Goal: Information Seeking & Learning: Learn about a topic

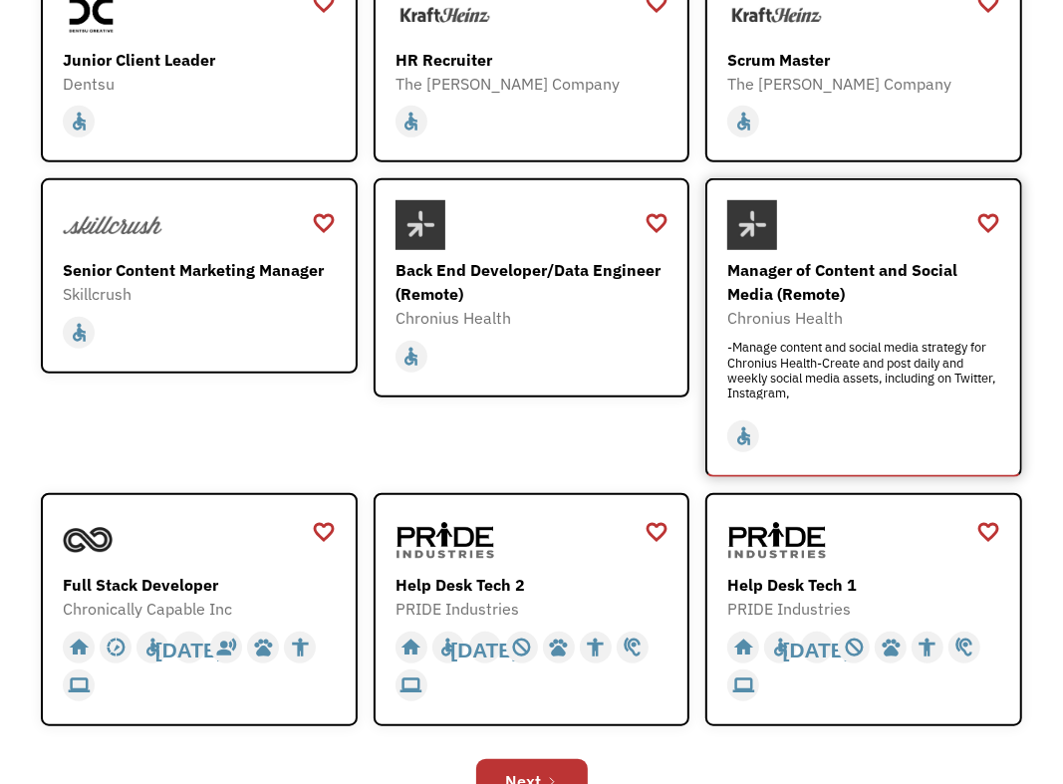
scroll to position [697, 0]
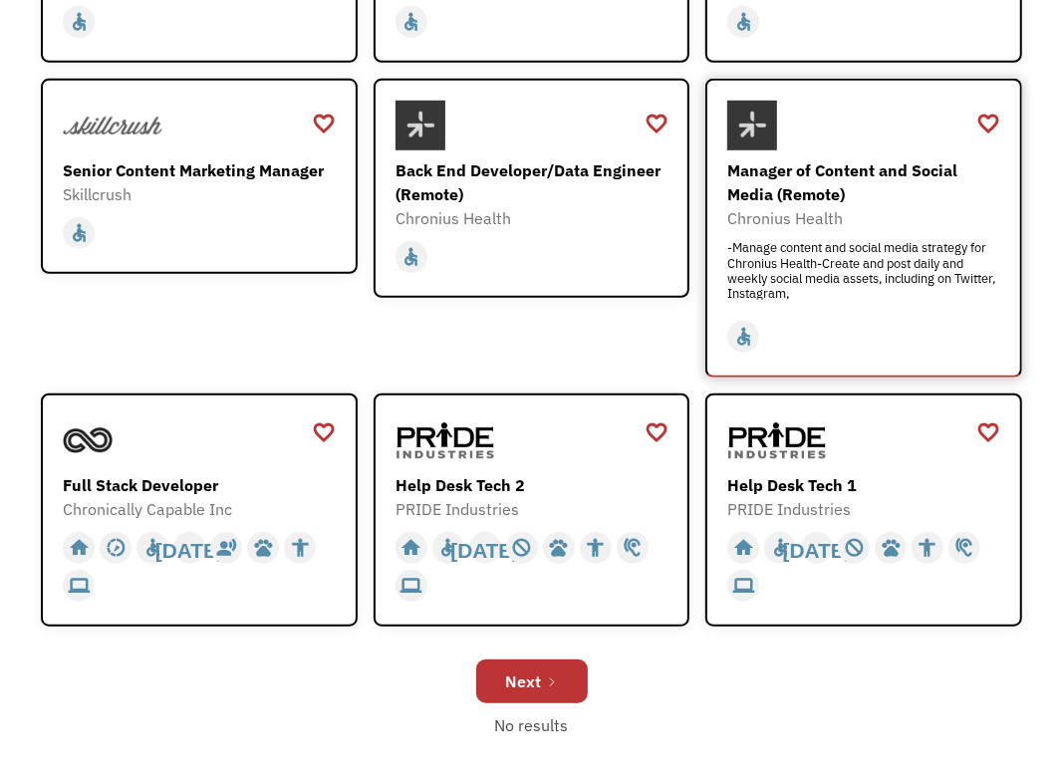
click at [892, 210] on div "Chronius Health" at bounding box center [865, 218] width 277 height 24
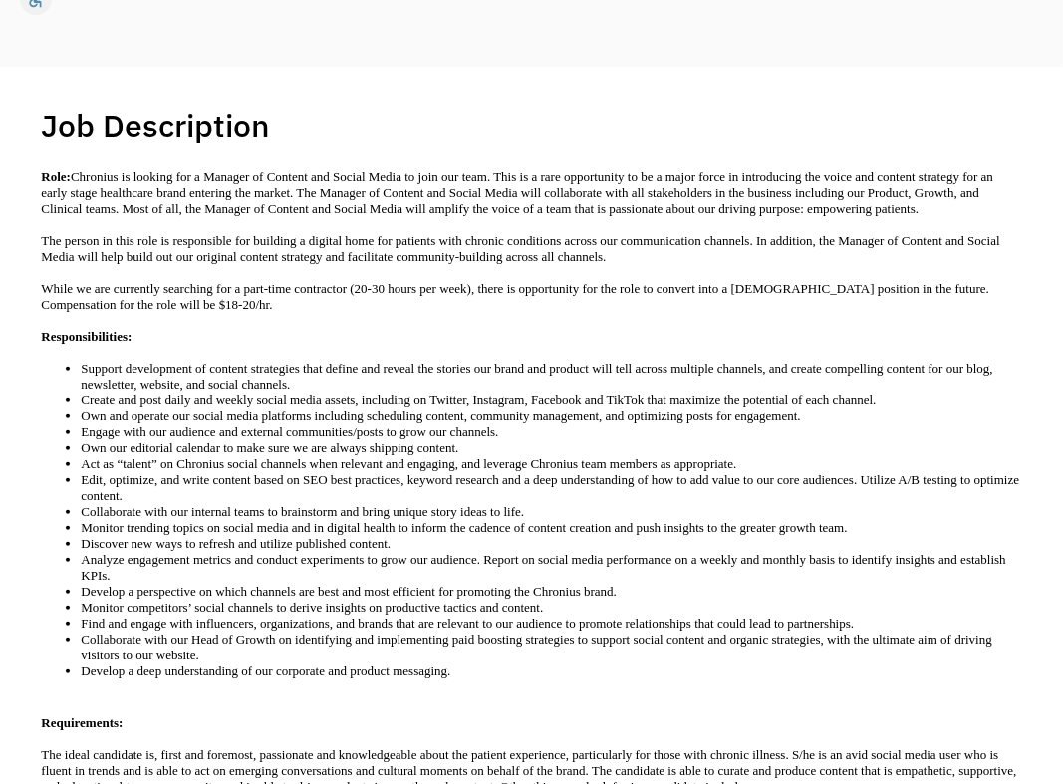
scroll to position [398, 0]
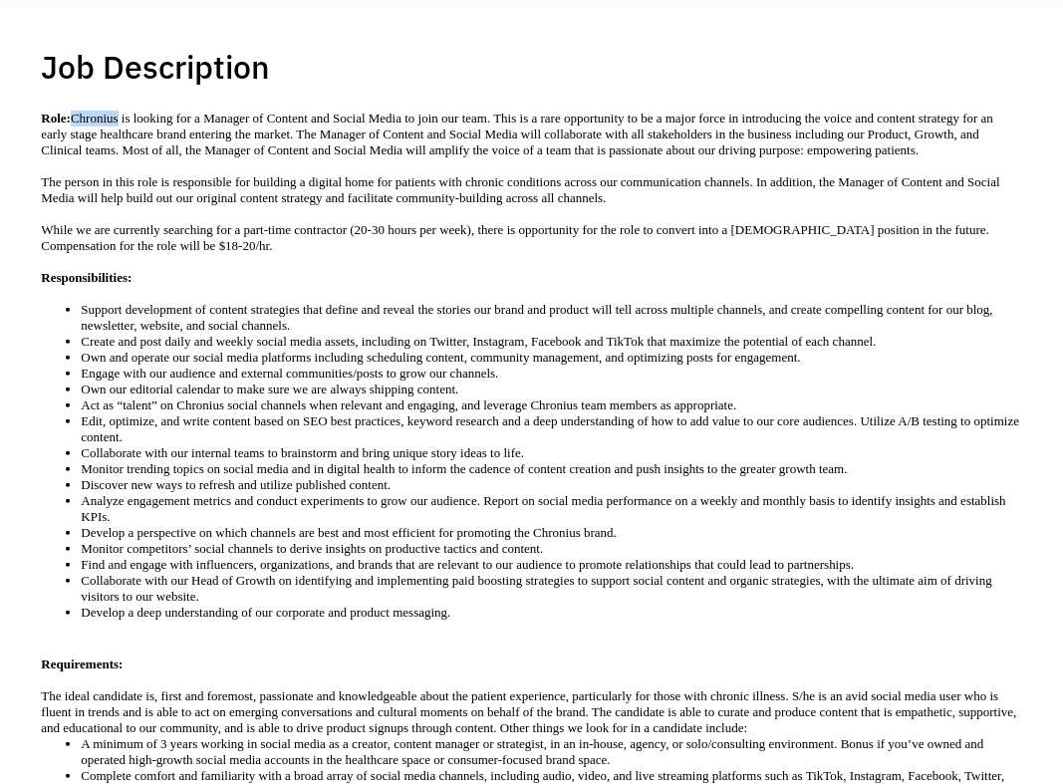
drag, startPoint x: 119, startPoint y: 117, endPoint x: 77, endPoint y: 119, distance: 42.9
click at [77, 119] on p "Role: Chronius is looking for a Manager of Content and Social Media to join our…" at bounding box center [531, 135] width 980 height 48
copy p "Chronius"
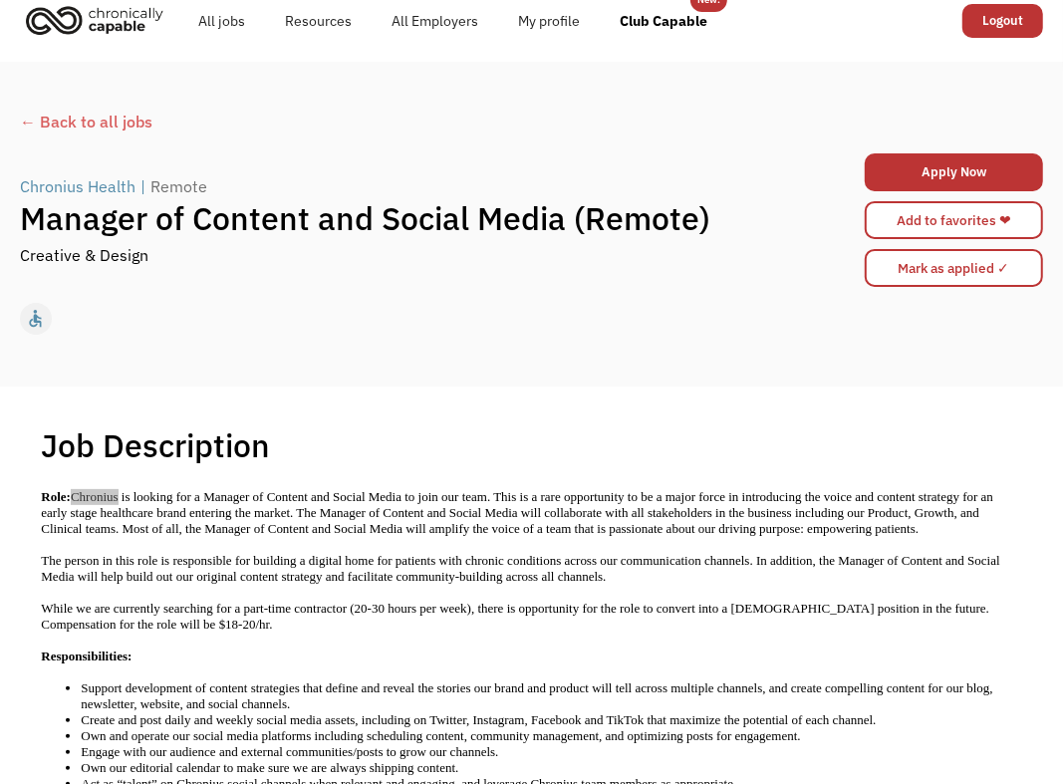
scroll to position [0, 0]
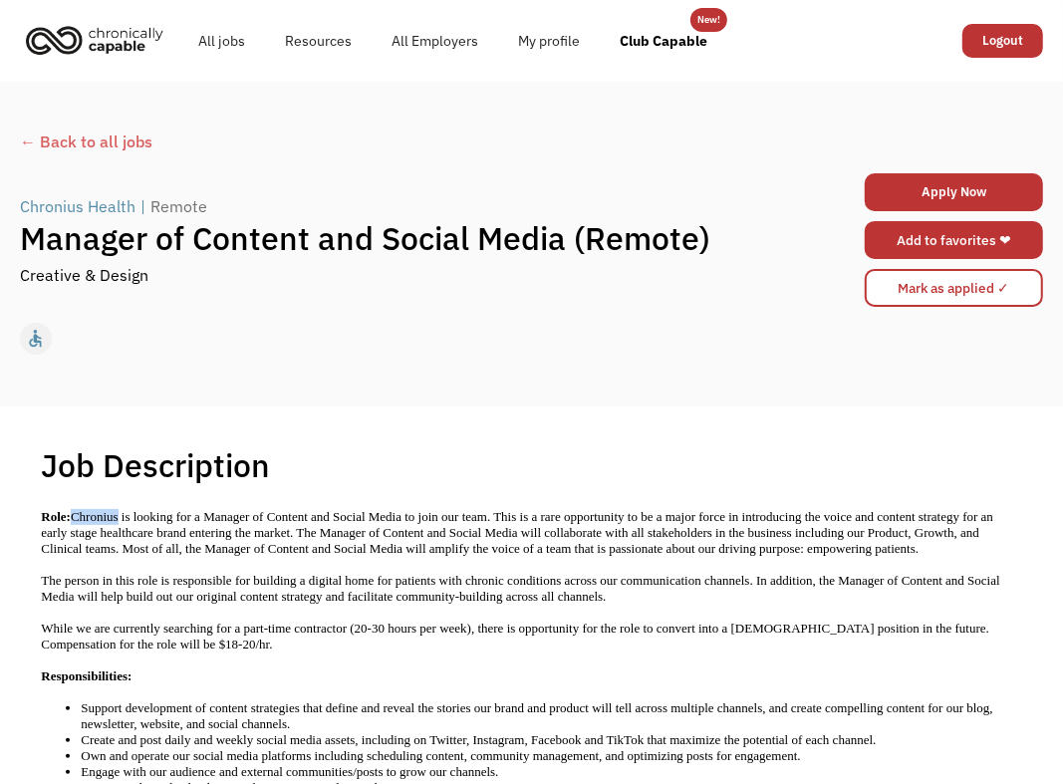
click at [930, 240] on link "Add to favorites ❤" at bounding box center [953, 240] width 178 height 38
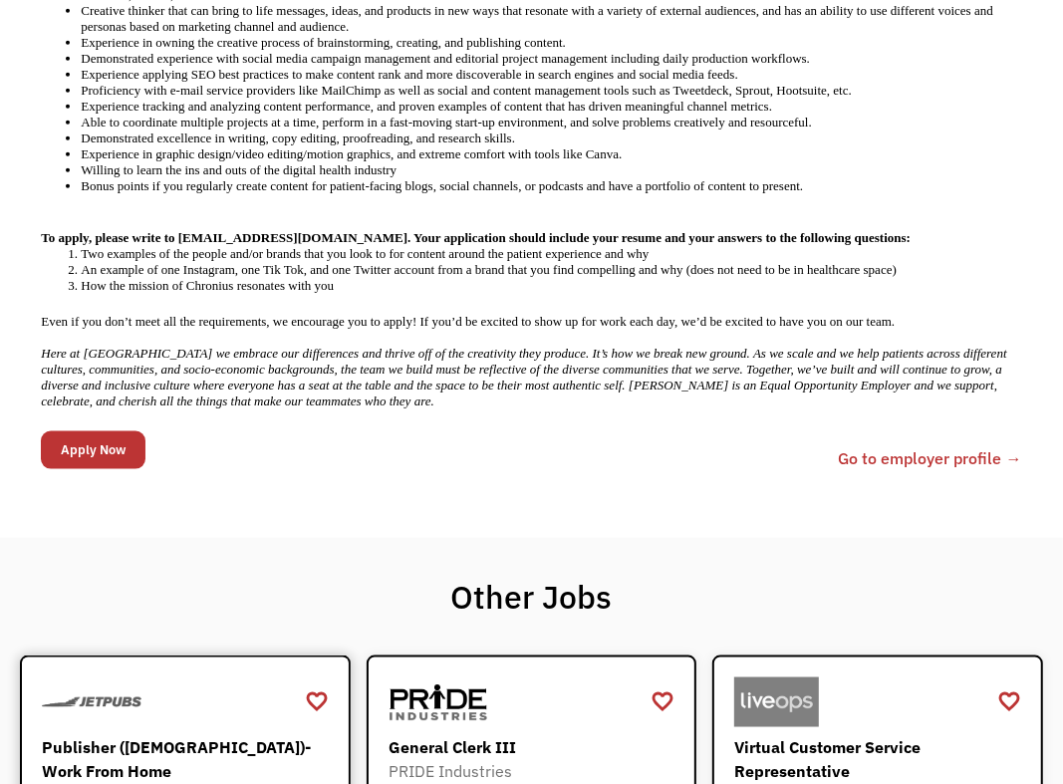
scroll to position [1394, 0]
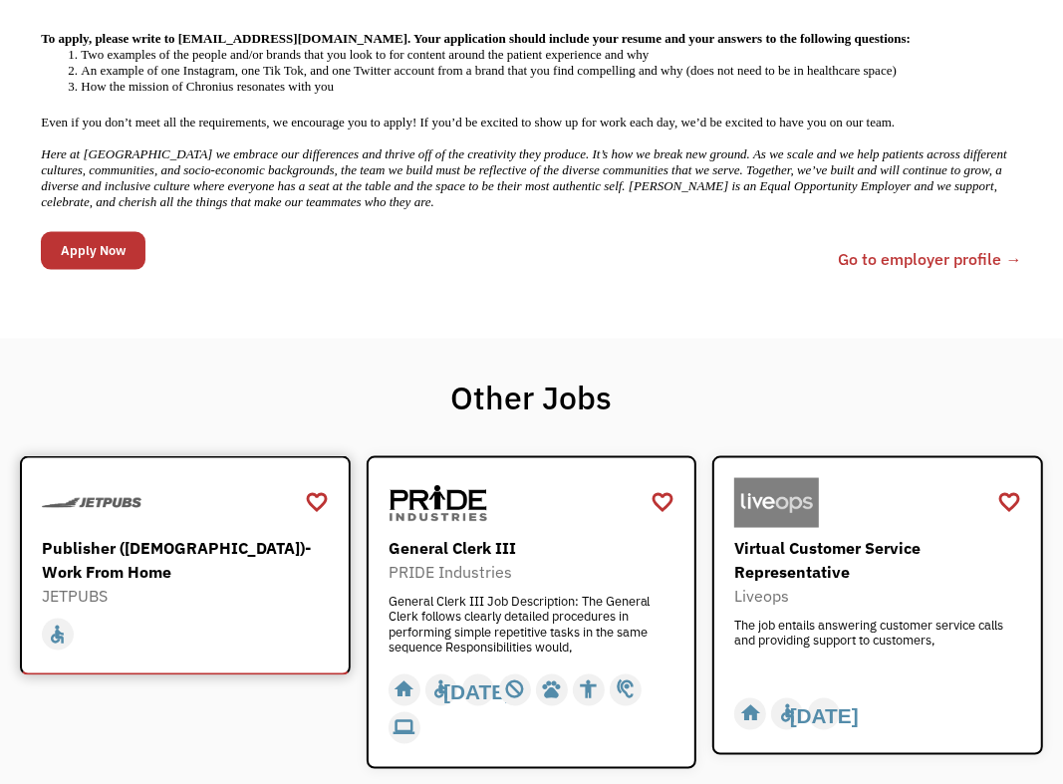
click at [204, 536] on div "Publisher ([DEMOGRAPHIC_DATA])- Work From Home" at bounding box center [188, 560] width 292 height 48
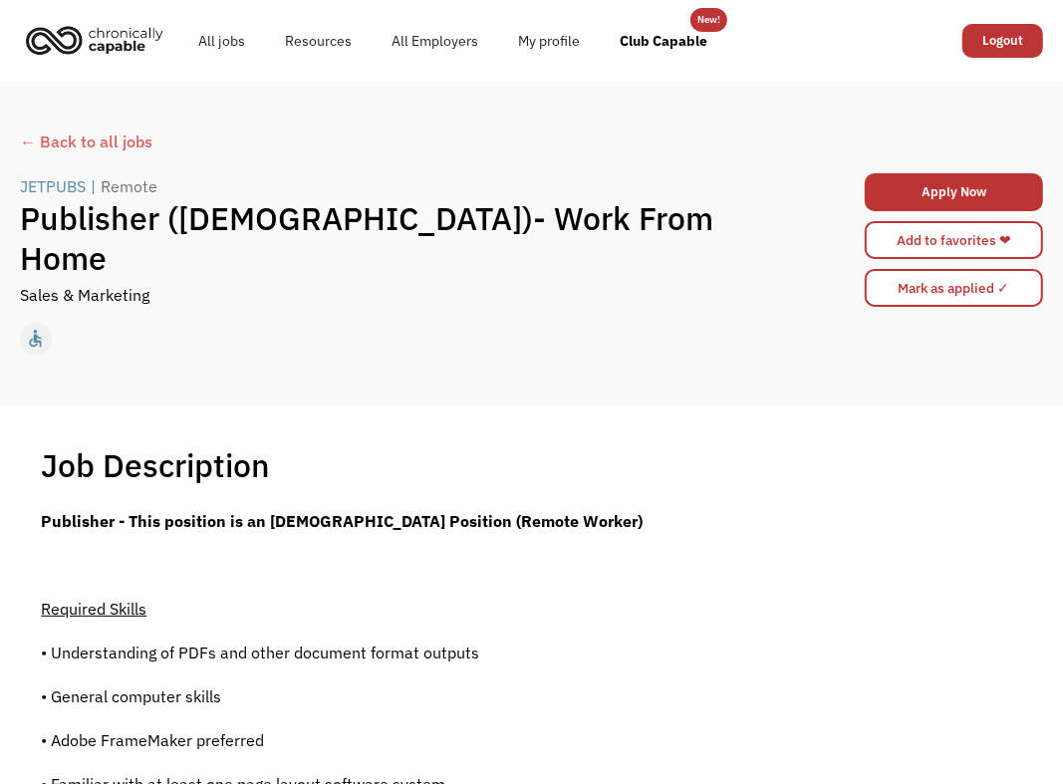
click at [117, 137] on div "← Back to all jobs" at bounding box center [531, 141] width 1023 height 24
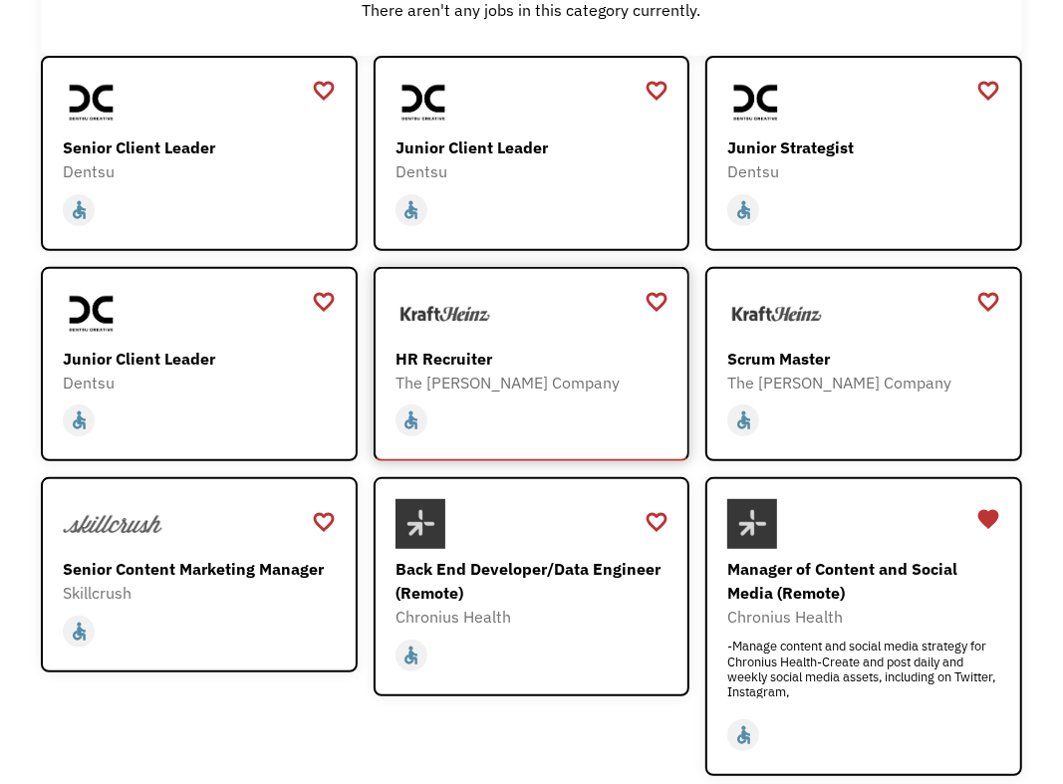
scroll to position [398, 0]
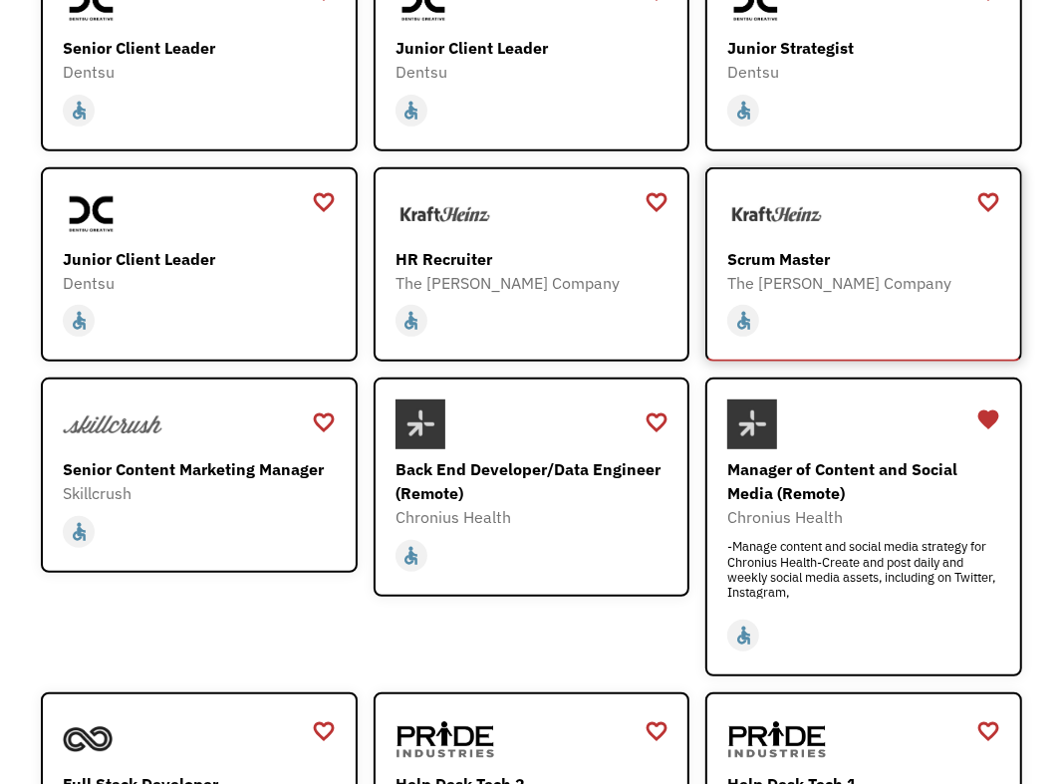
click at [806, 255] on div "Scrum Master" at bounding box center [865, 259] width 277 height 24
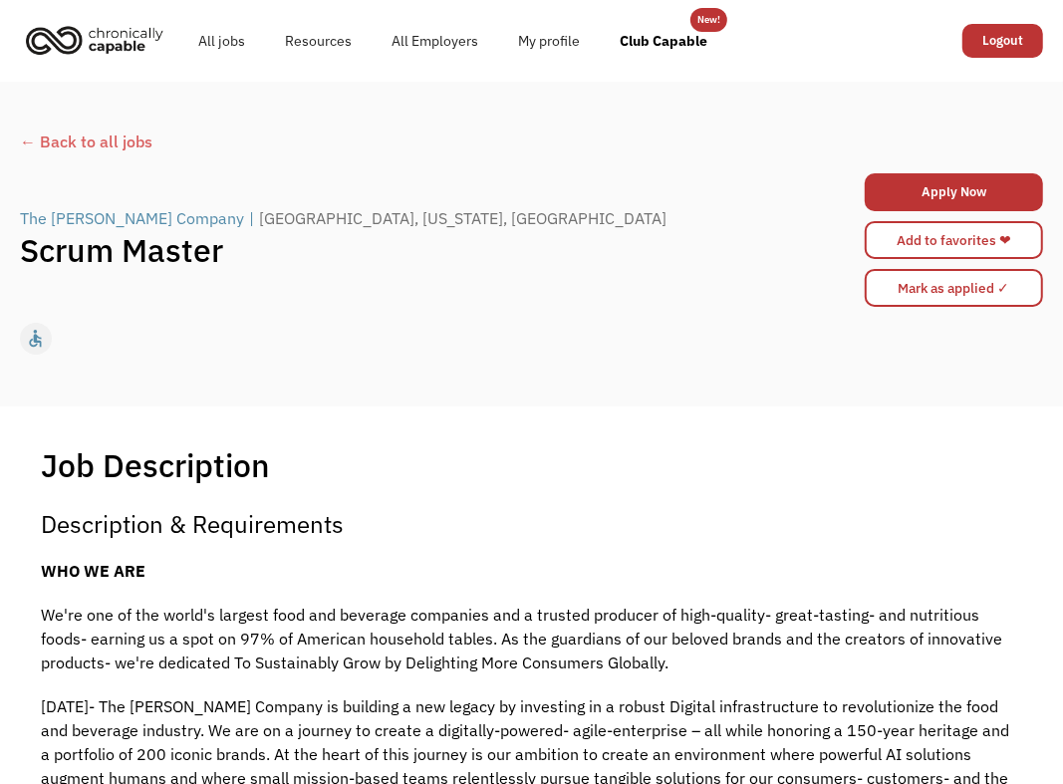
click at [118, 135] on div "← Back to all jobs" at bounding box center [531, 141] width 1023 height 24
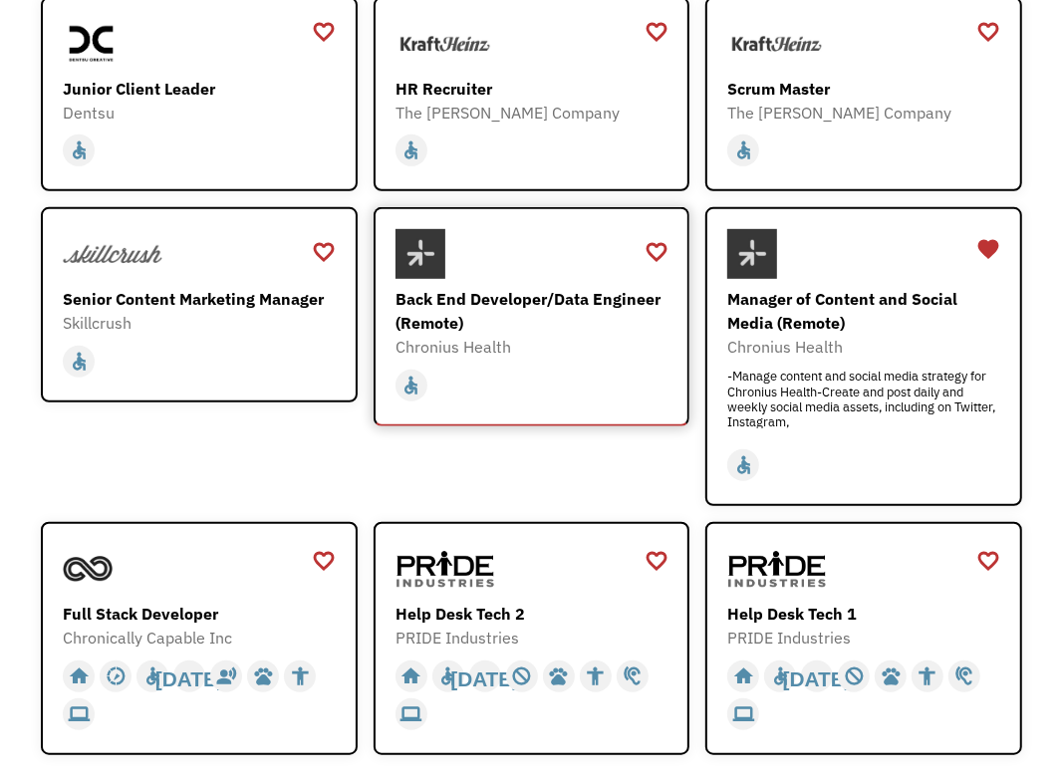
scroll to position [597, 0]
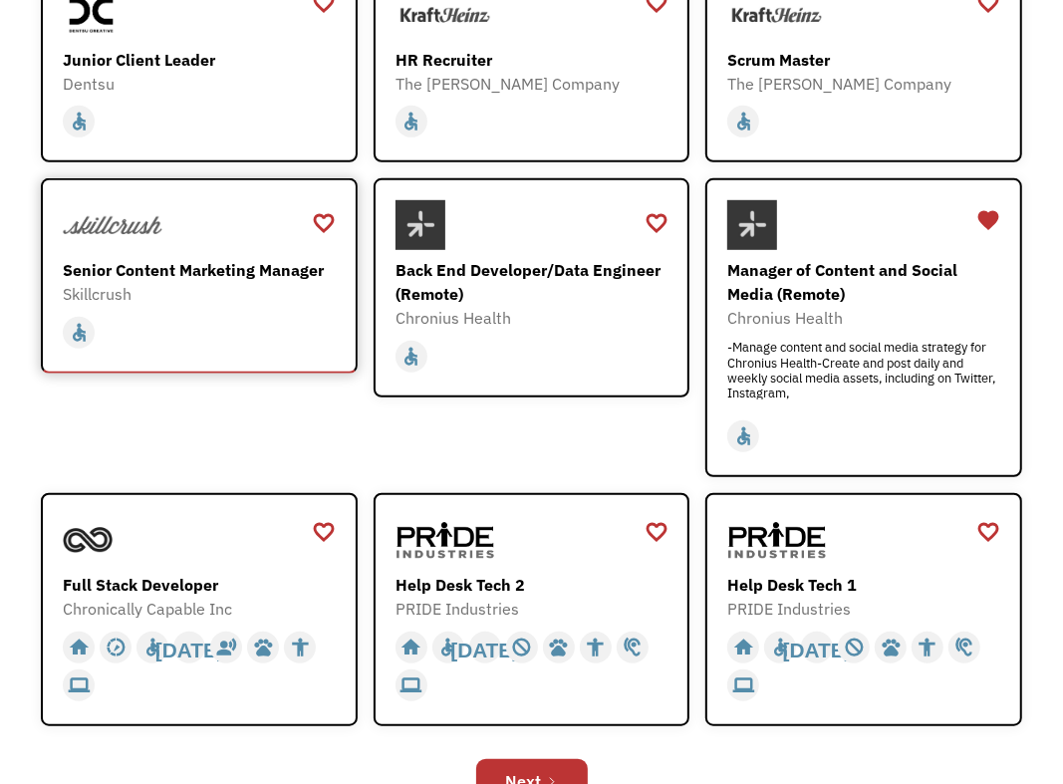
click at [175, 280] on div "Senior Content Marketing Manager" at bounding box center [201, 270] width 277 height 24
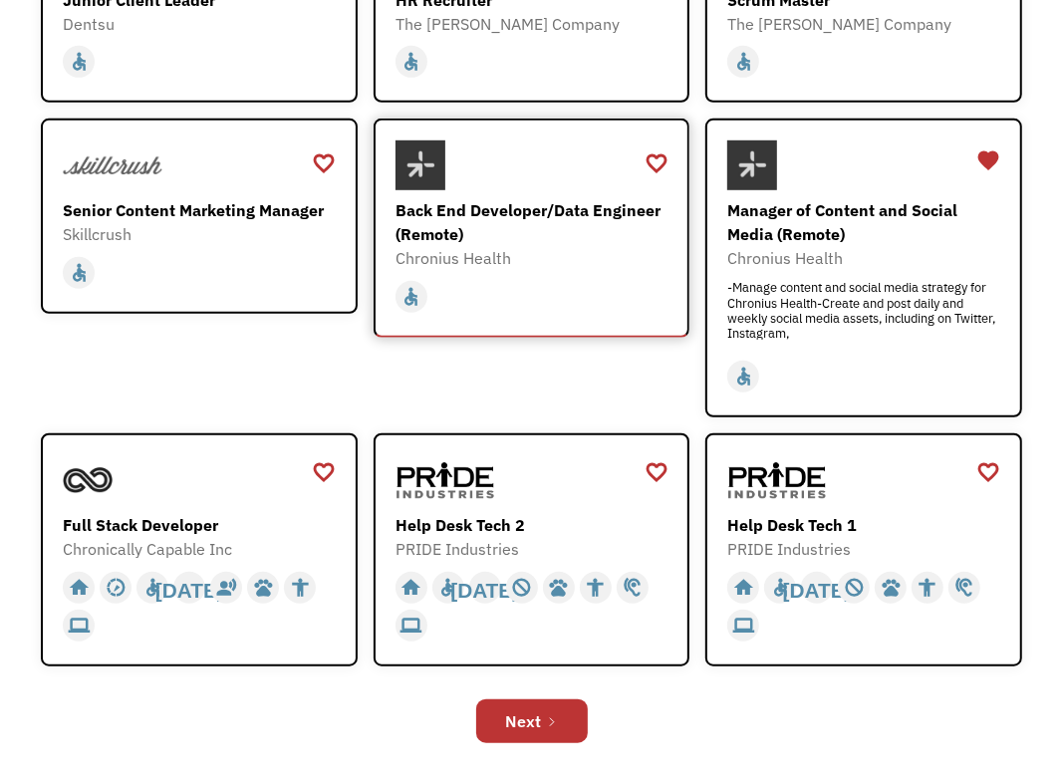
scroll to position [797, 0]
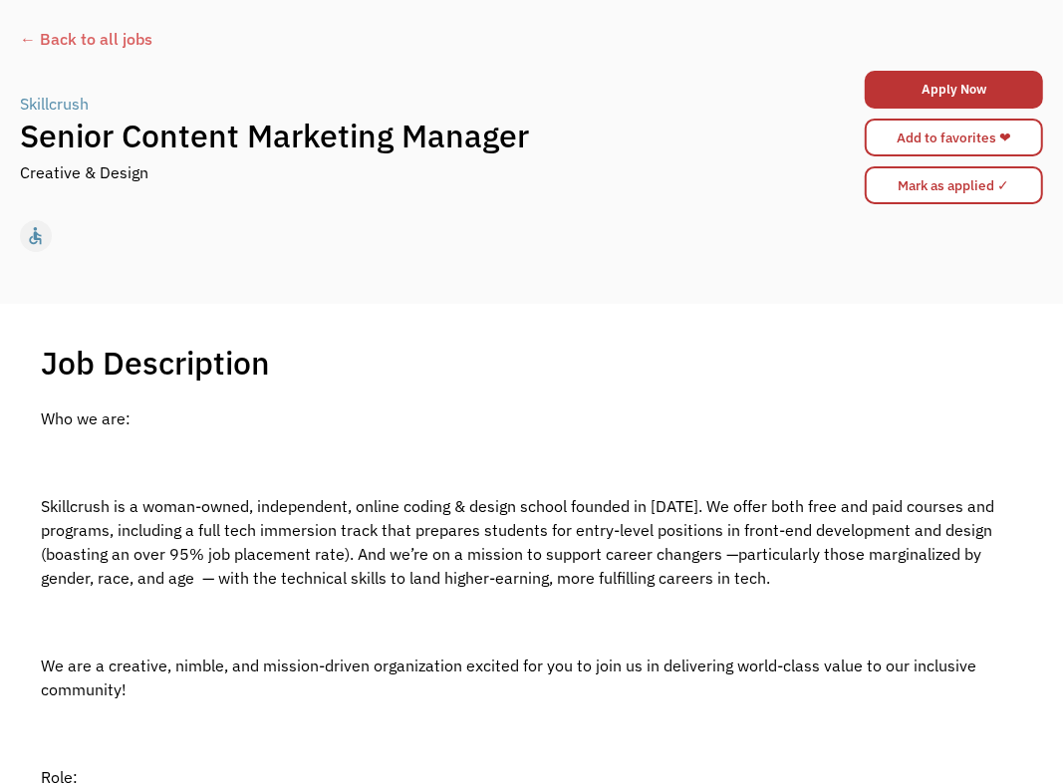
scroll to position [100, 0]
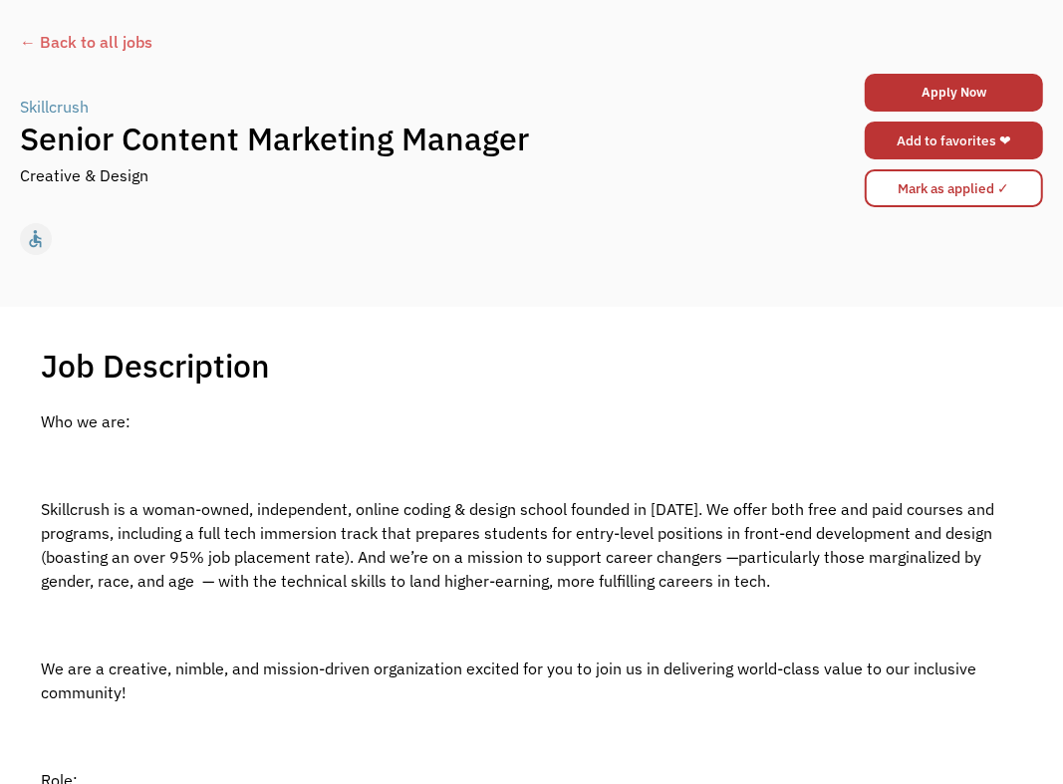
click at [963, 135] on link "Add to favorites ❤" at bounding box center [953, 140] width 178 height 38
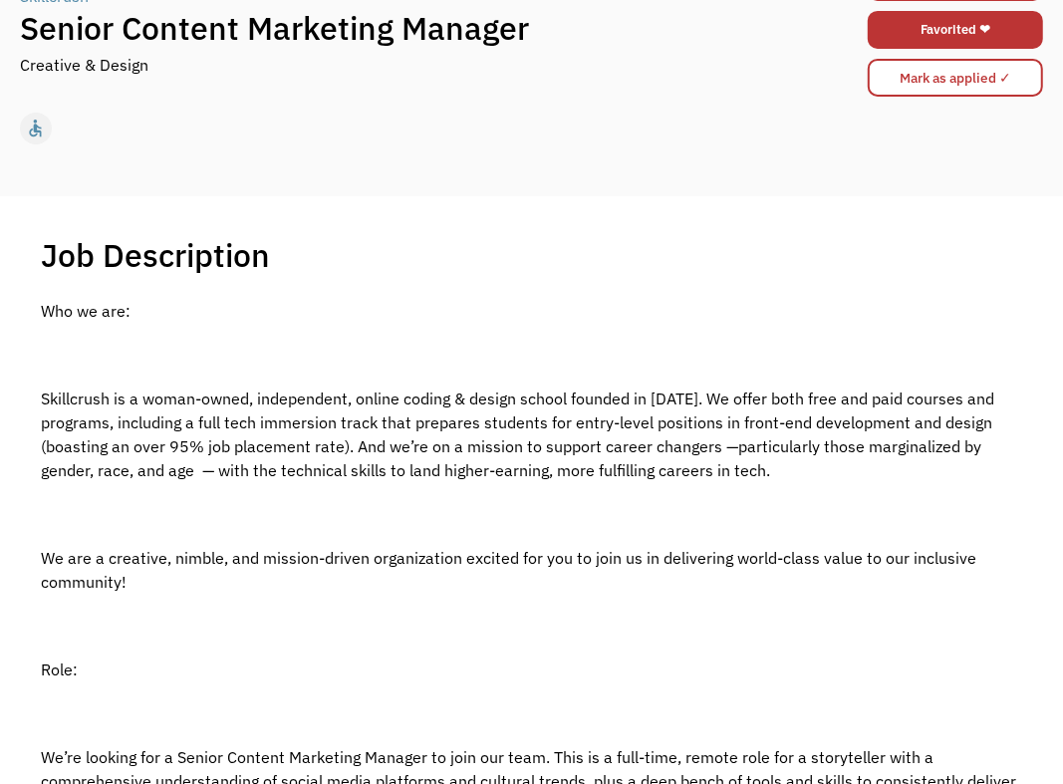
scroll to position [498, 0]
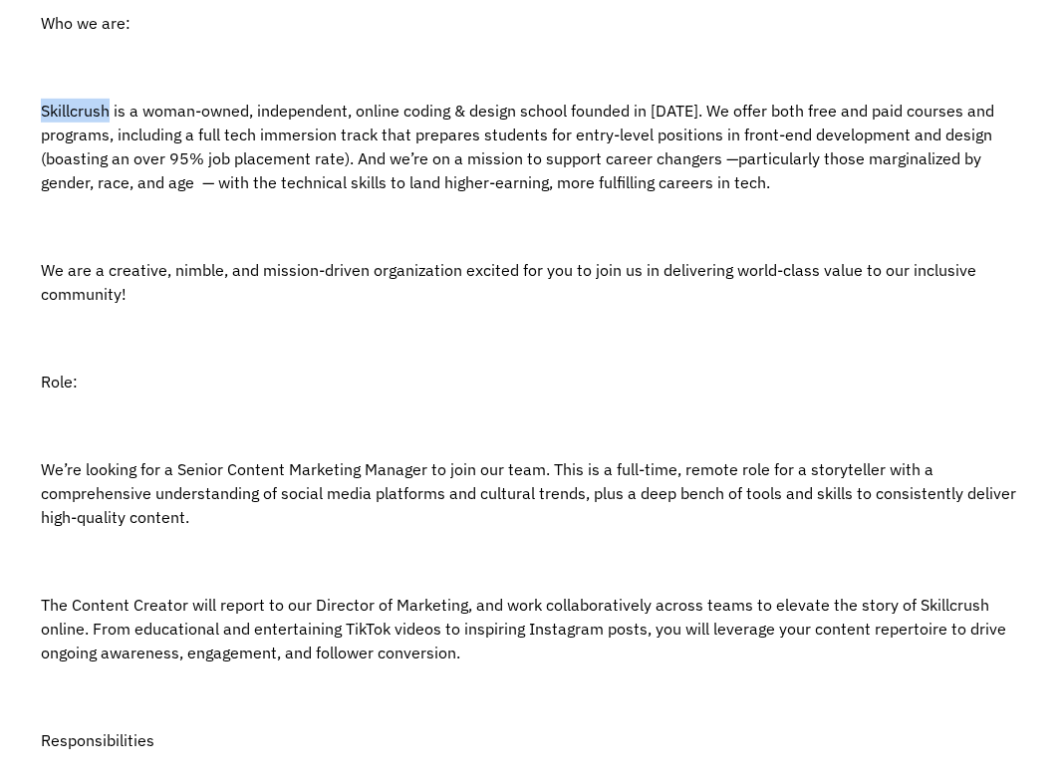
drag, startPoint x: 107, startPoint y: 109, endPoint x: 45, endPoint y: 115, distance: 62.0
click at [45, 115] on span "Skillcrush is a woman-owned, independent, online coding & design school founded…" at bounding box center [517, 147] width 953 height 92
copy span "Skillcrush"
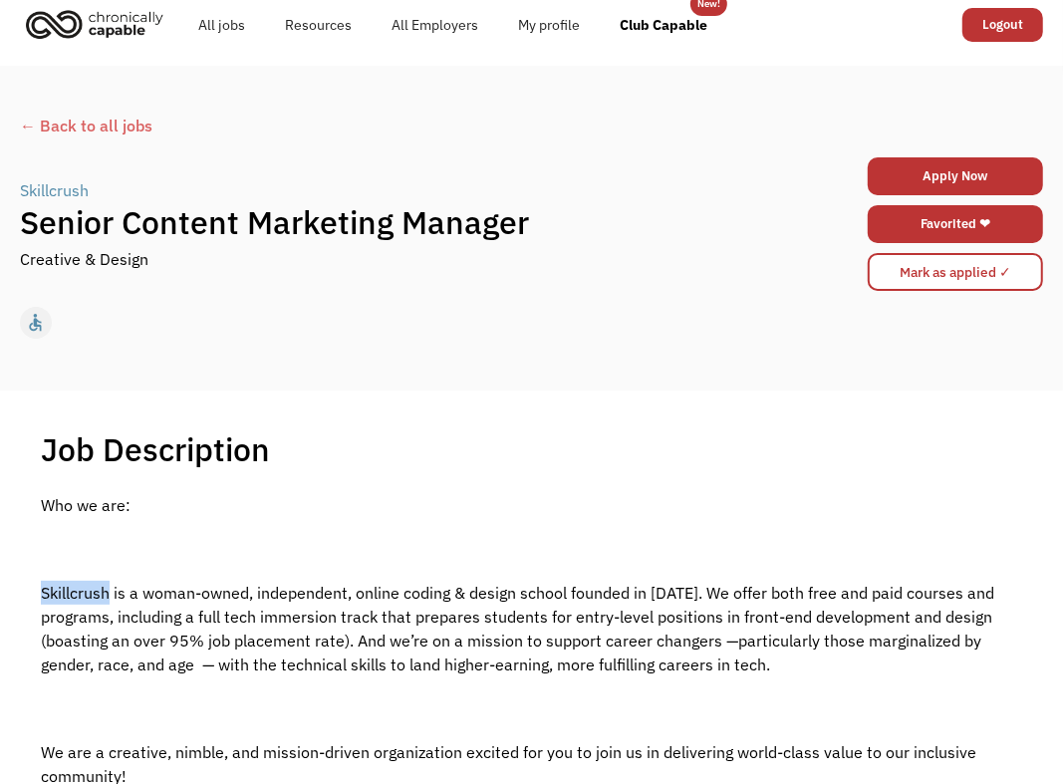
scroll to position [0, 0]
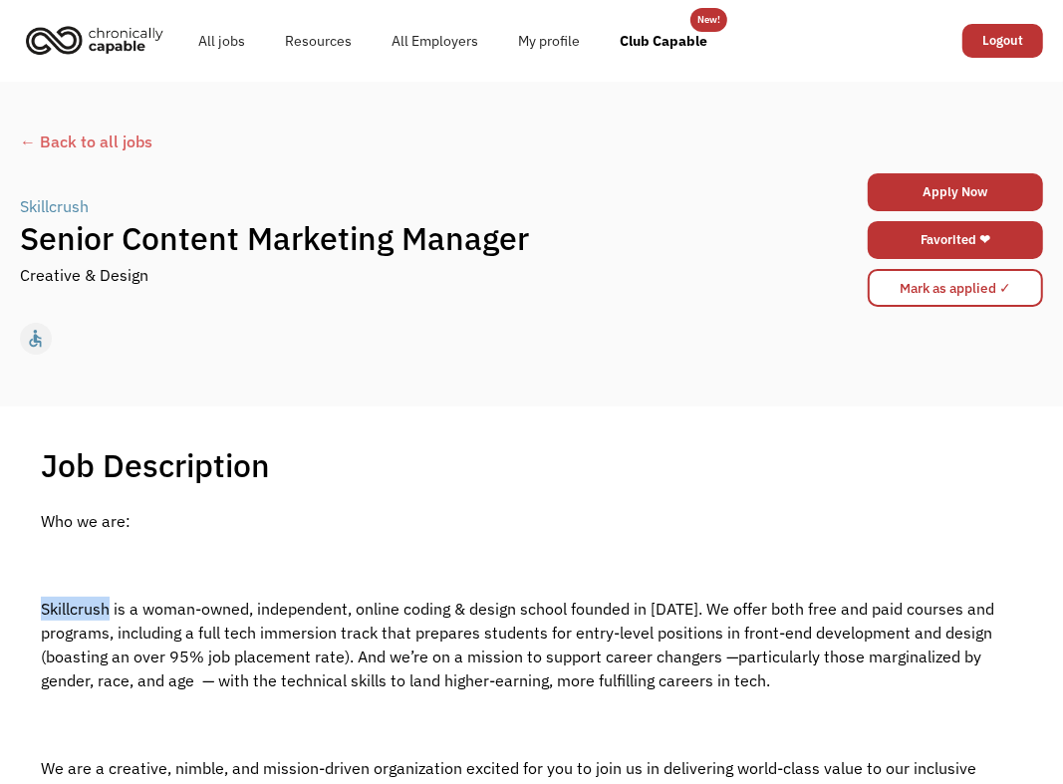
click at [103, 135] on div "← Back to all jobs" at bounding box center [531, 141] width 1023 height 24
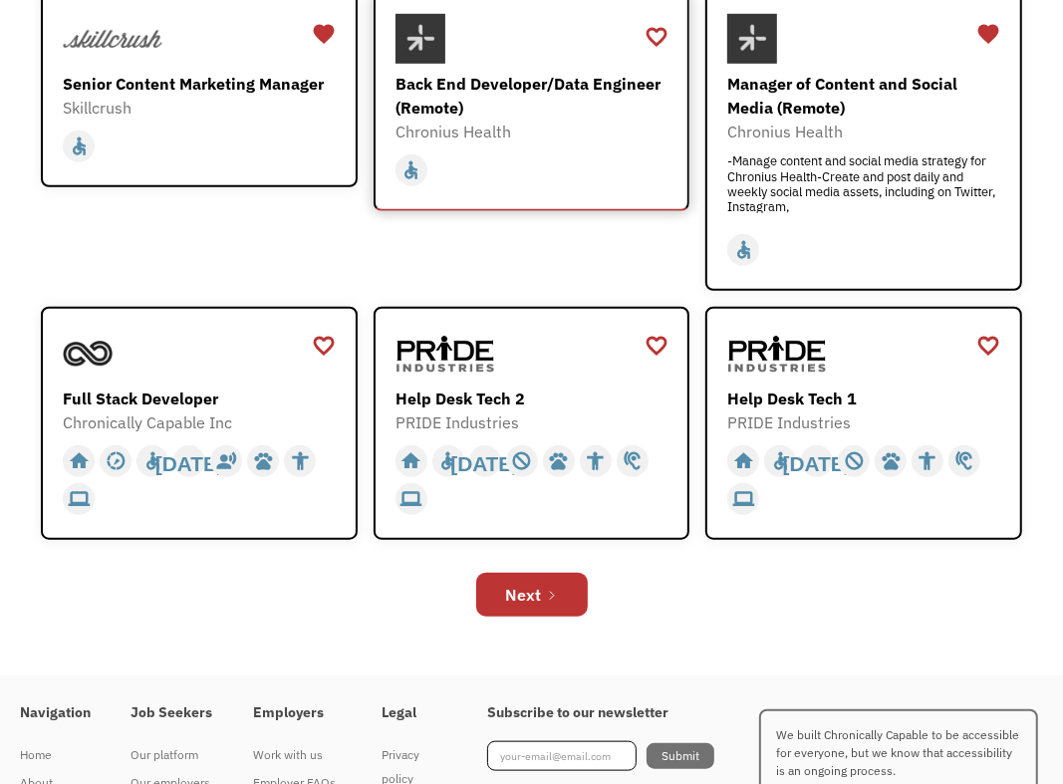
scroll to position [797, 0]
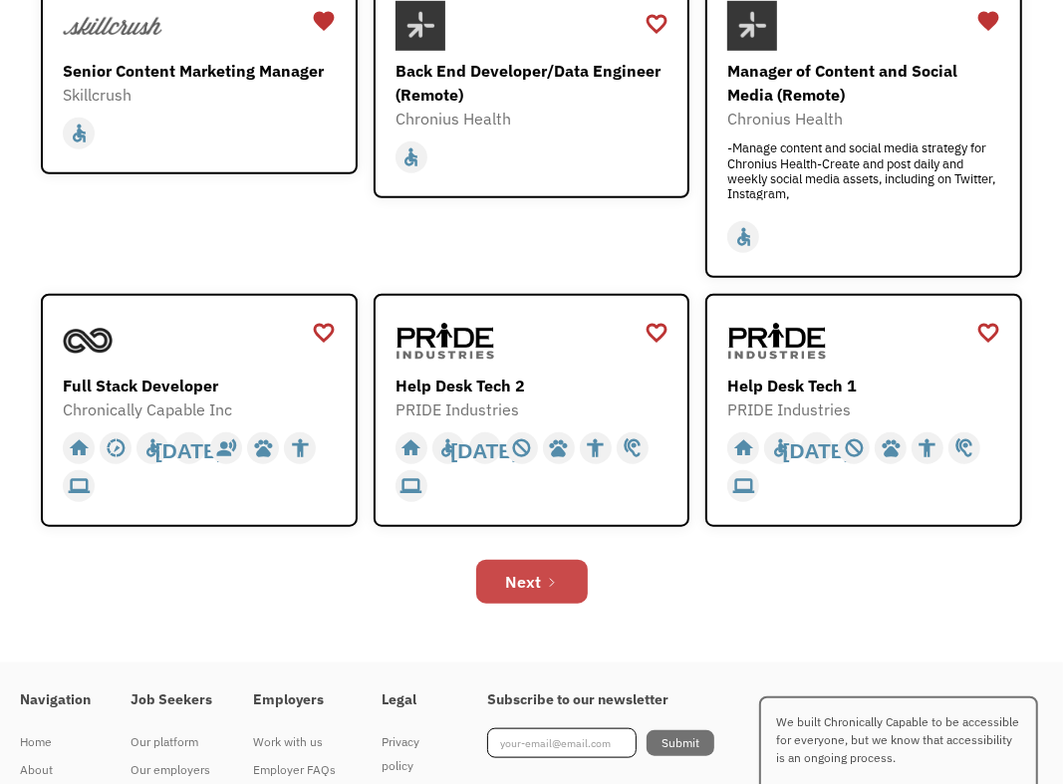
click at [546, 579] on icon "Next Page" at bounding box center [552, 583] width 12 height 12
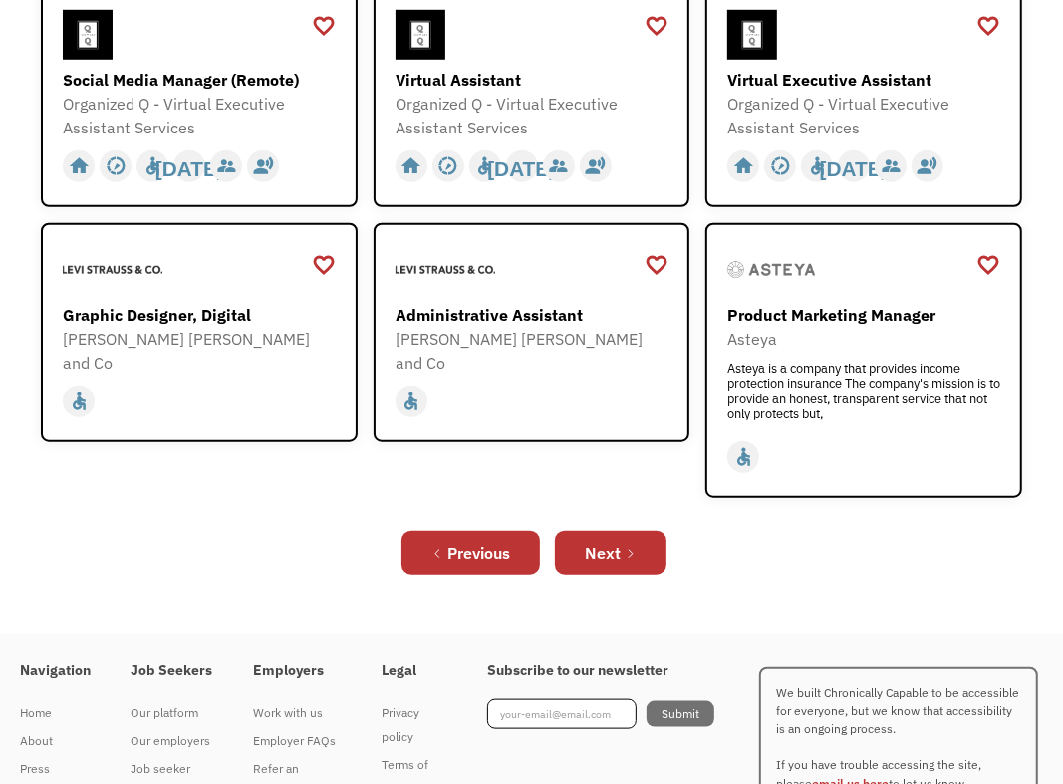
scroll to position [896, 0]
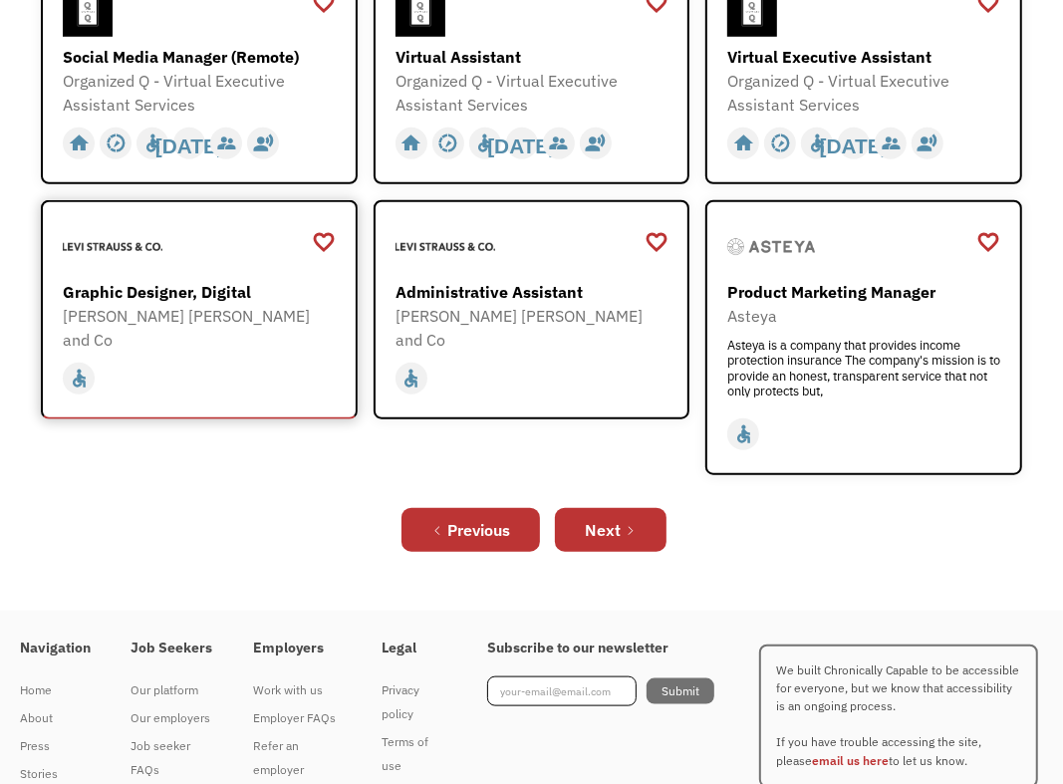
click at [160, 237] on img at bounding box center [113, 247] width 100 height 50
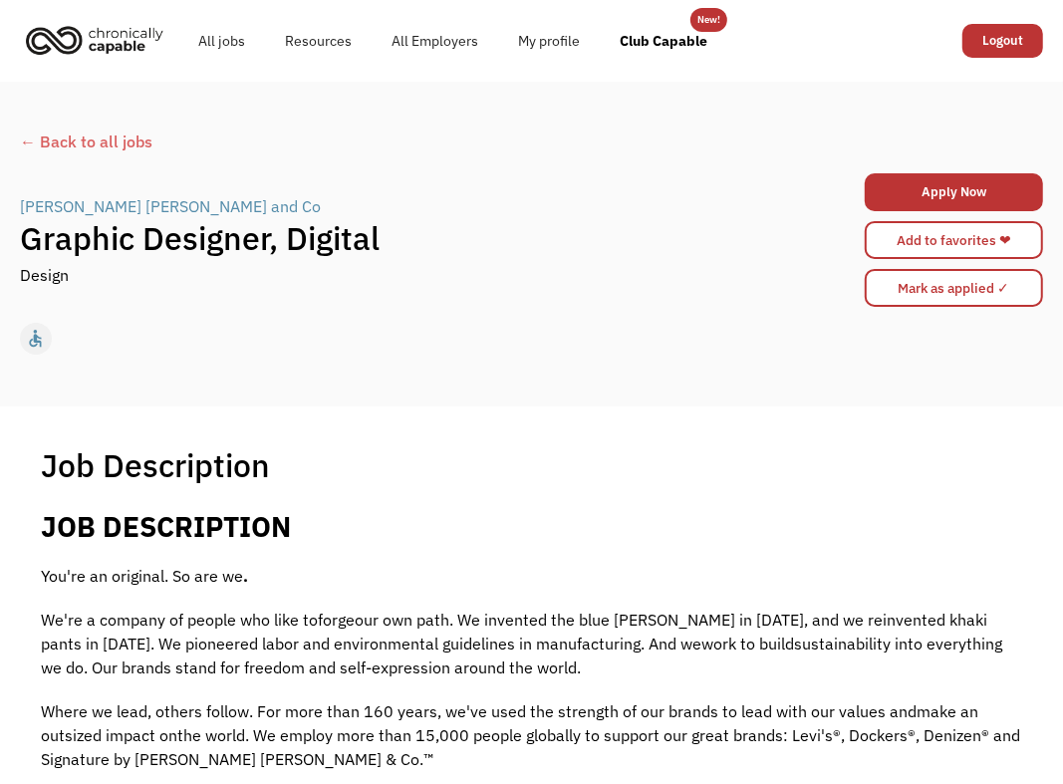
click at [127, 139] on div "← Back to all jobs" at bounding box center [531, 141] width 1023 height 24
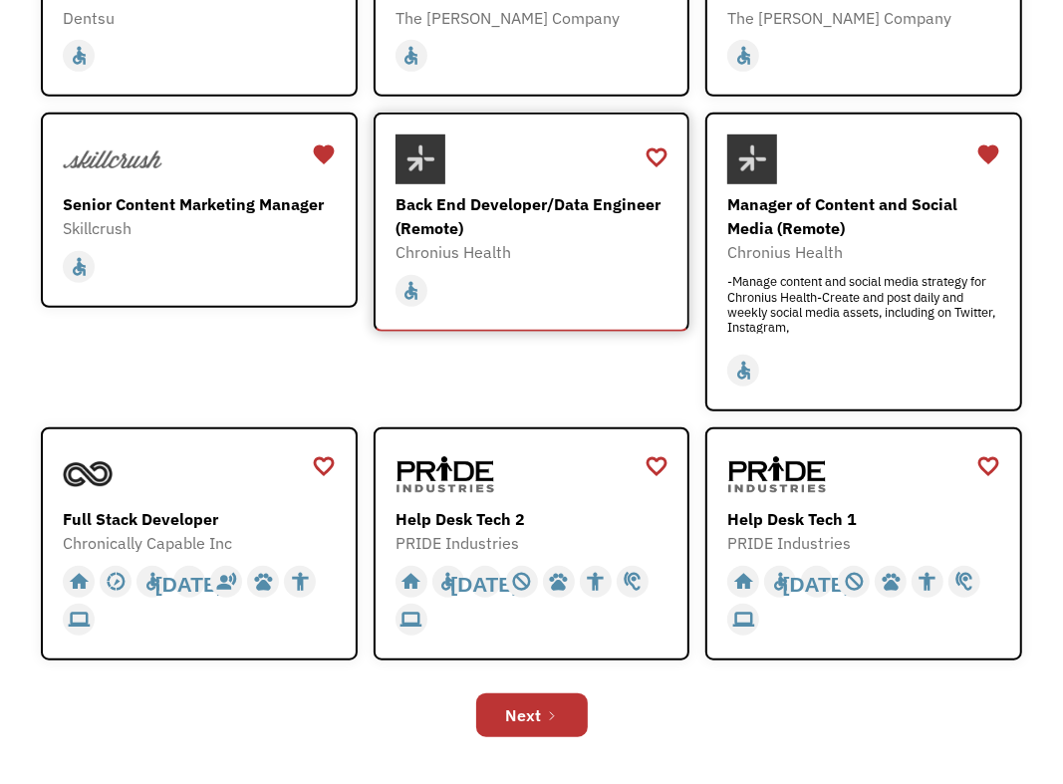
scroll to position [697, 0]
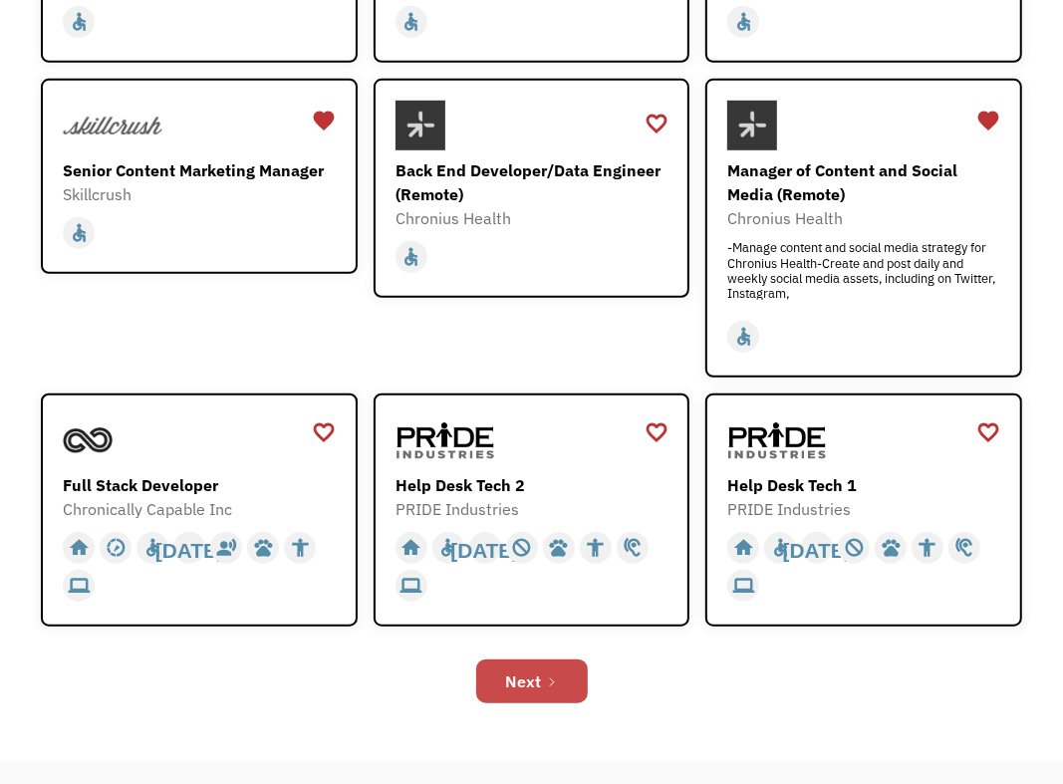
click at [573, 674] on link "Next" at bounding box center [532, 681] width 112 height 44
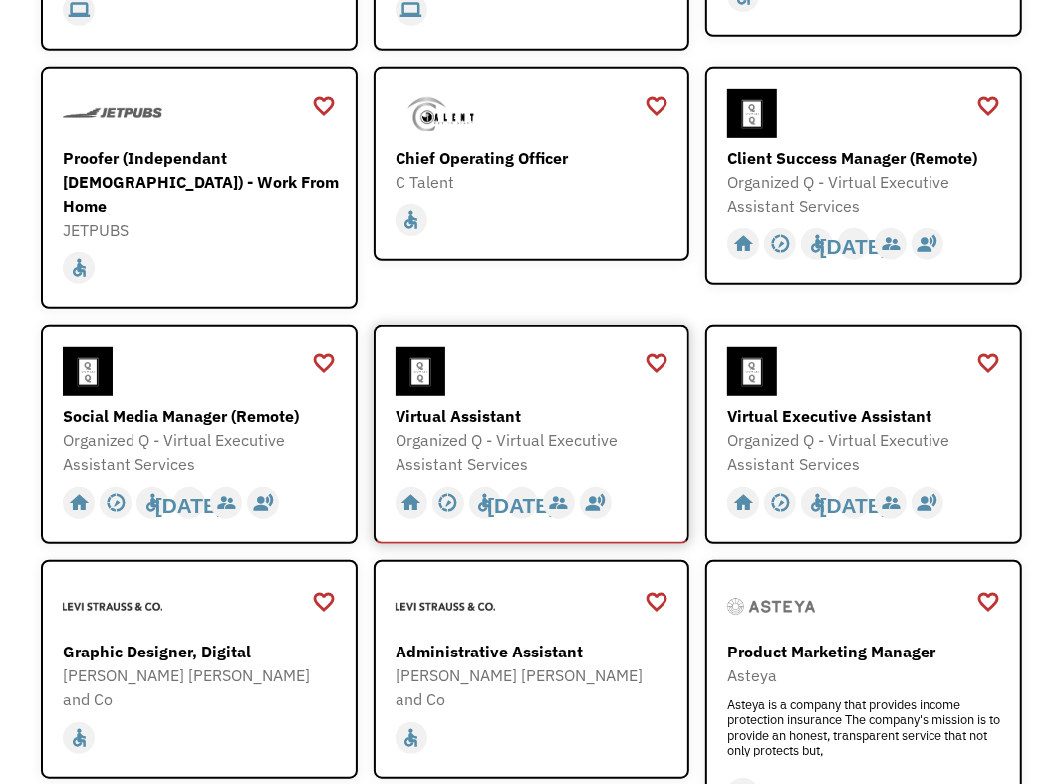
scroll to position [597, 0]
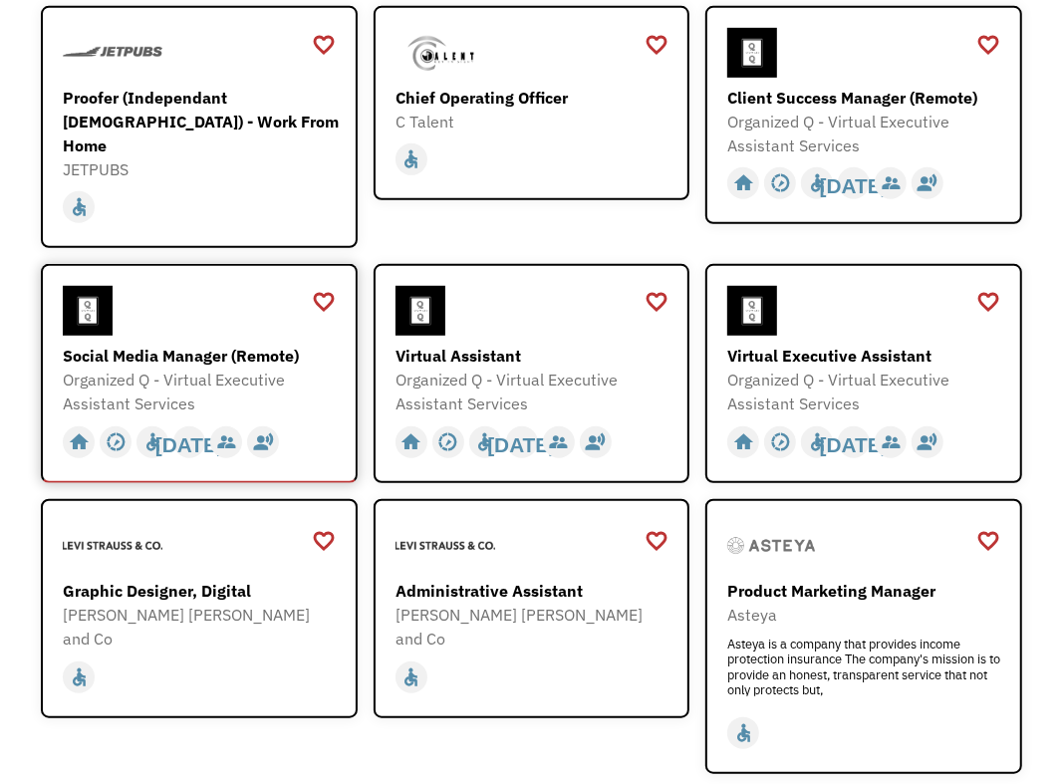
click at [174, 367] on div "Organized Q - Virtual Executive Assistant Services" at bounding box center [201, 391] width 277 height 48
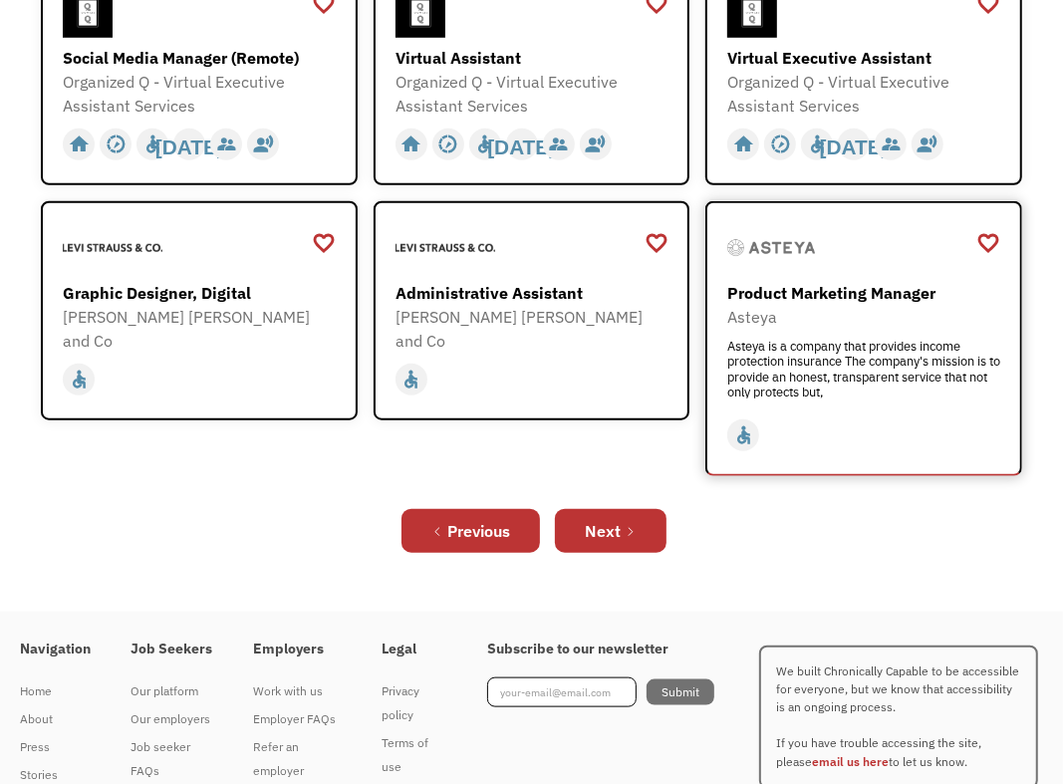
scroll to position [896, 0]
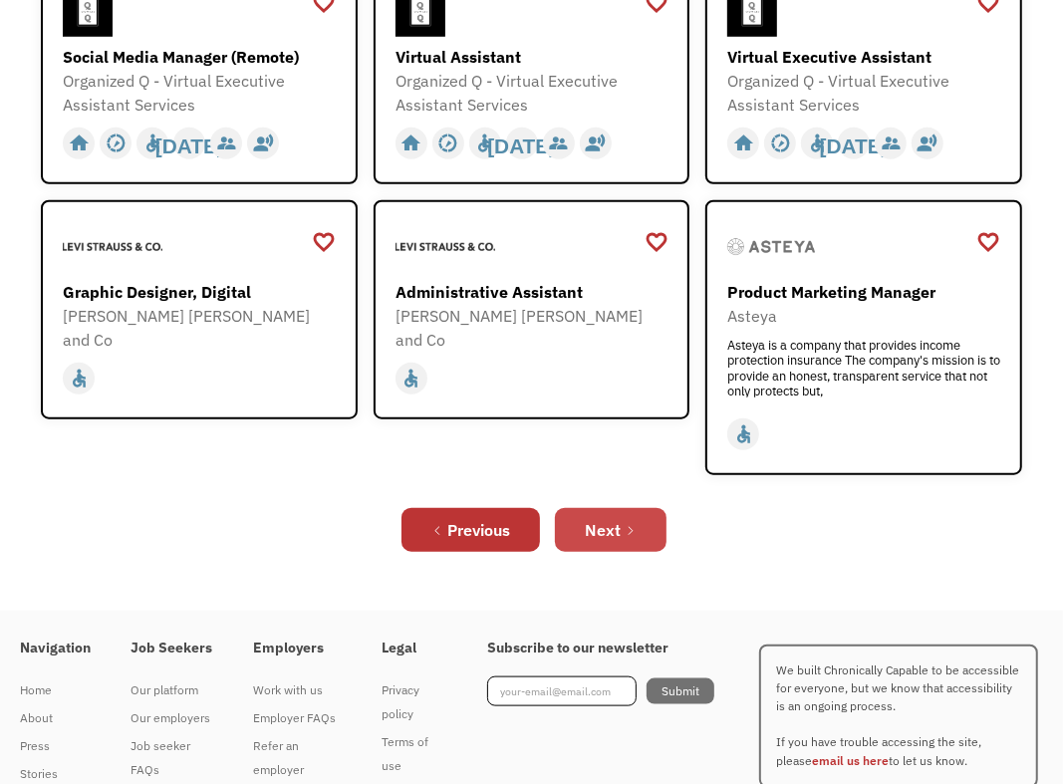
click at [612, 518] on div "Next" at bounding box center [603, 530] width 36 height 24
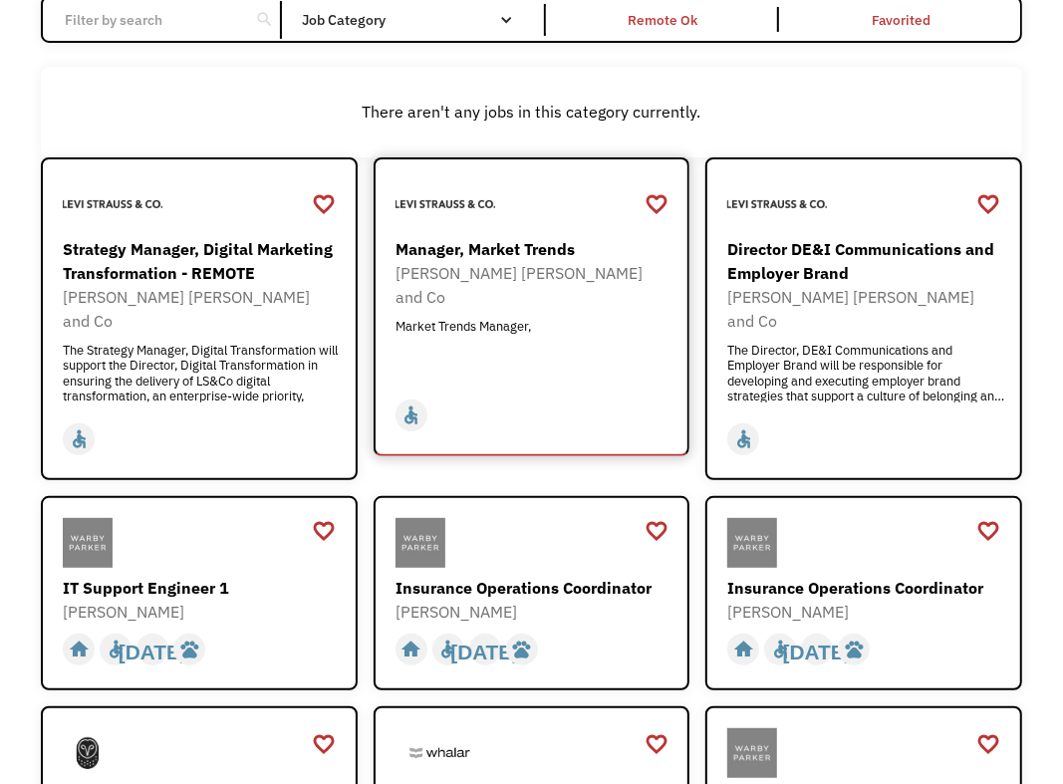
scroll to position [199, 0]
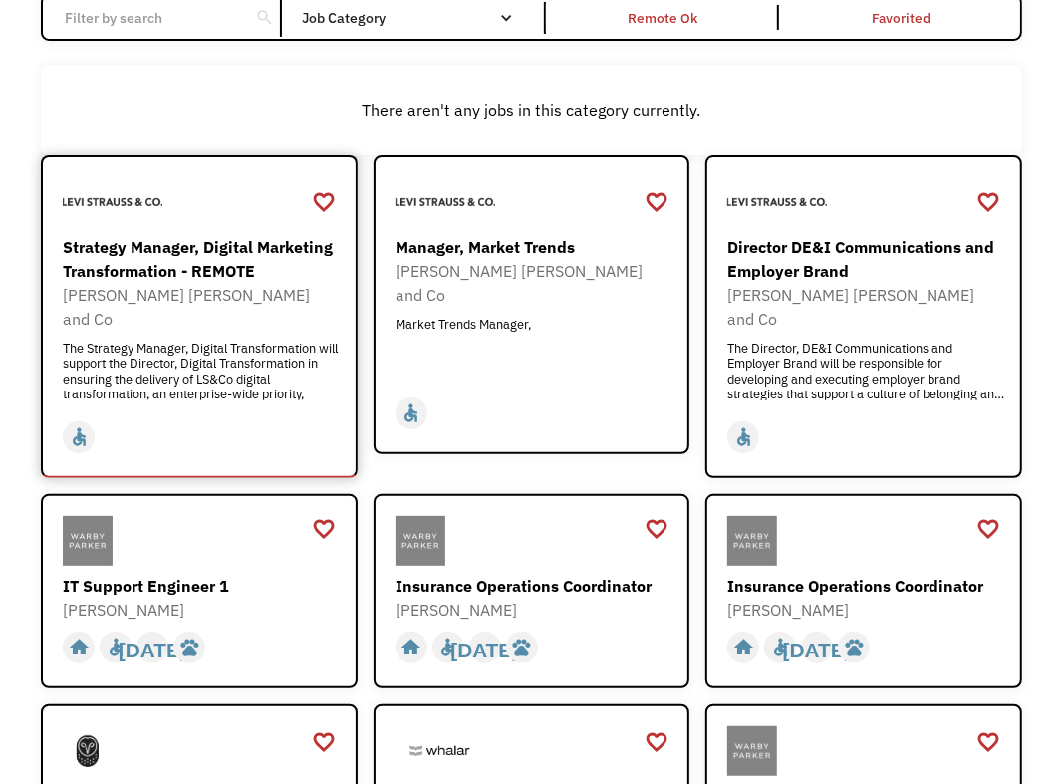
click at [235, 247] on div "Strategy Manager, Digital Marketing Transformation - REMOTE" at bounding box center [201, 259] width 277 height 48
click at [536, 243] on div "Manager, Market Trends" at bounding box center [533, 247] width 277 height 24
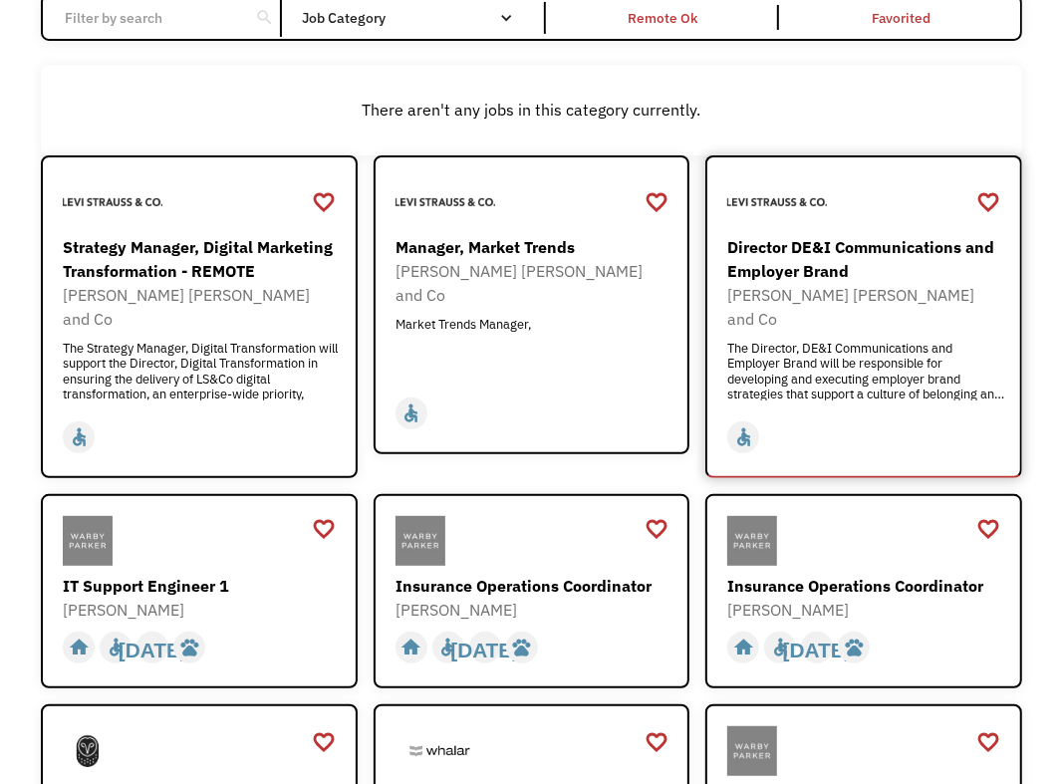
scroll to position [299, 0]
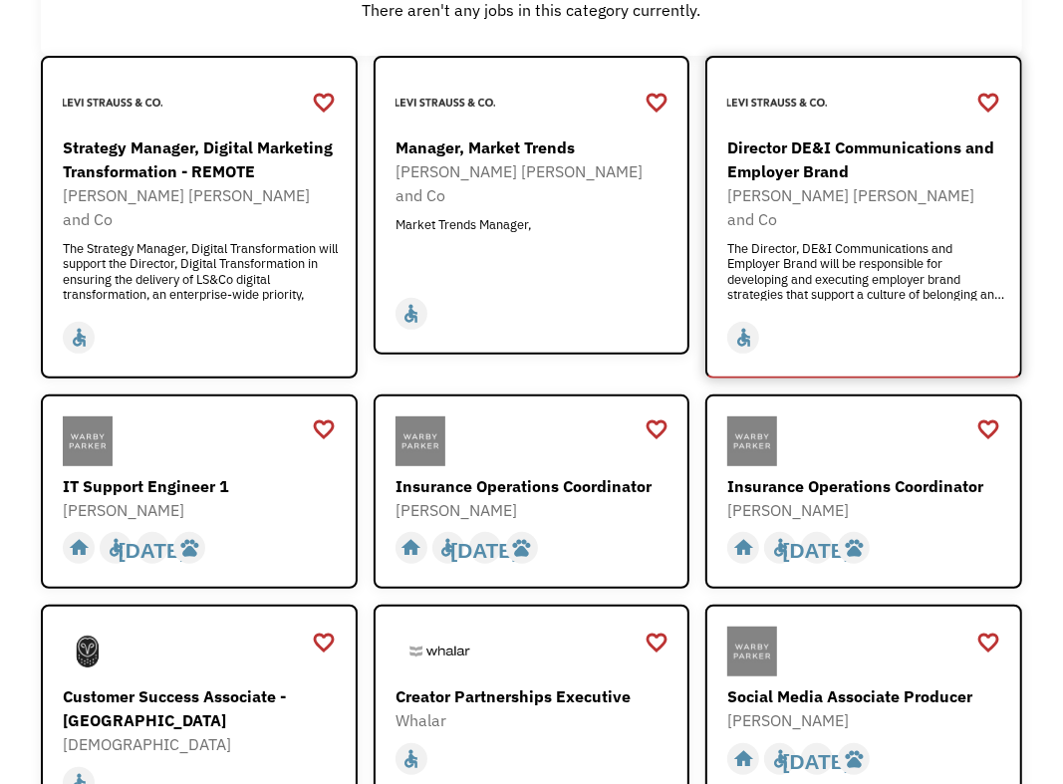
click at [831, 162] on div "Director DE&I Communications and Employer Brand" at bounding box center [865, 159] width 277 height 48
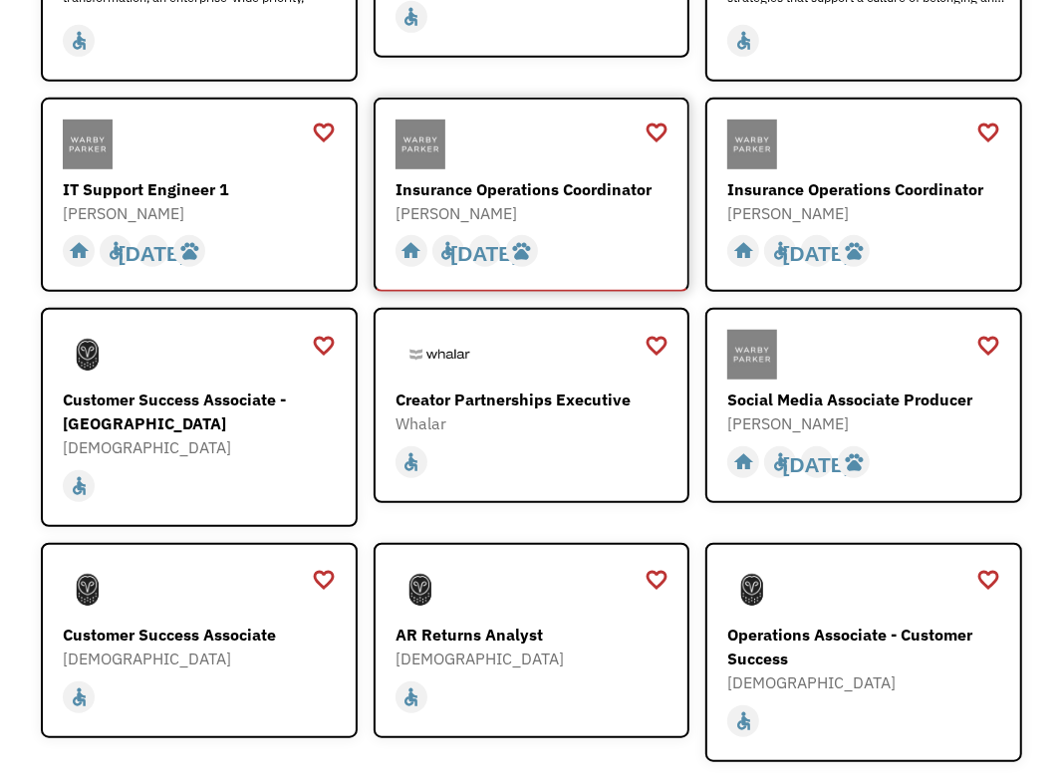
scroll to position [597, 0]
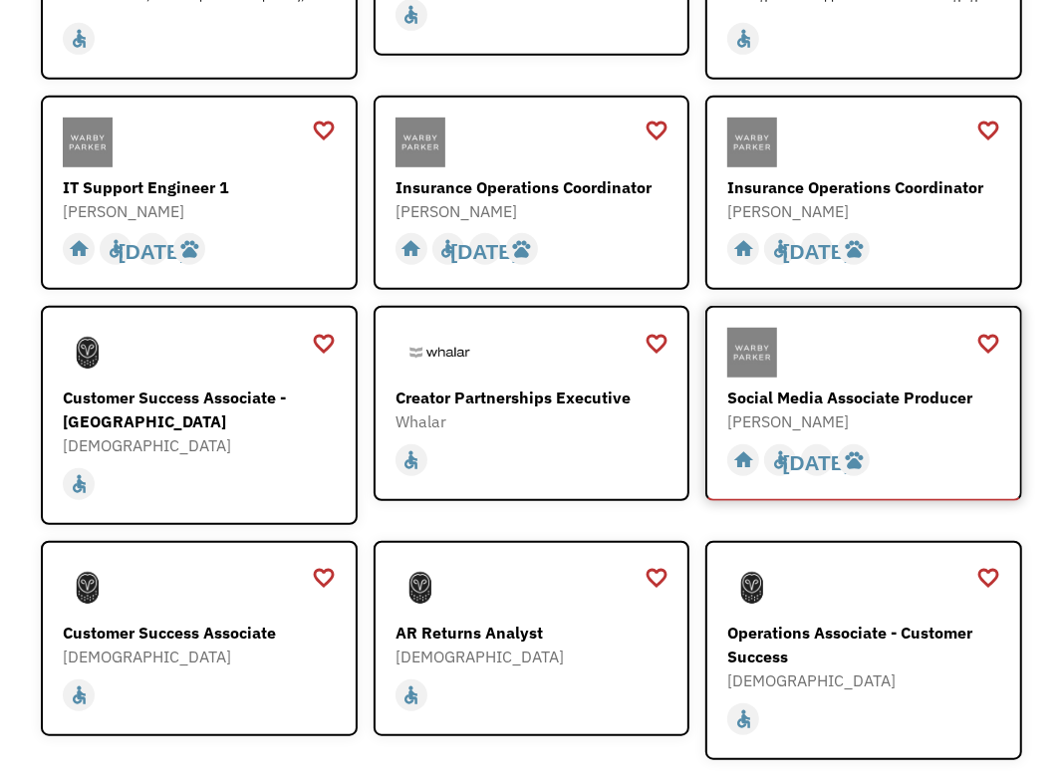
click at [846, 359] on div "Social Media Associate Producer Warby Parker https://boards.greenhouse.io/warby…" at bounding box center [865, 381] width 277 height 106
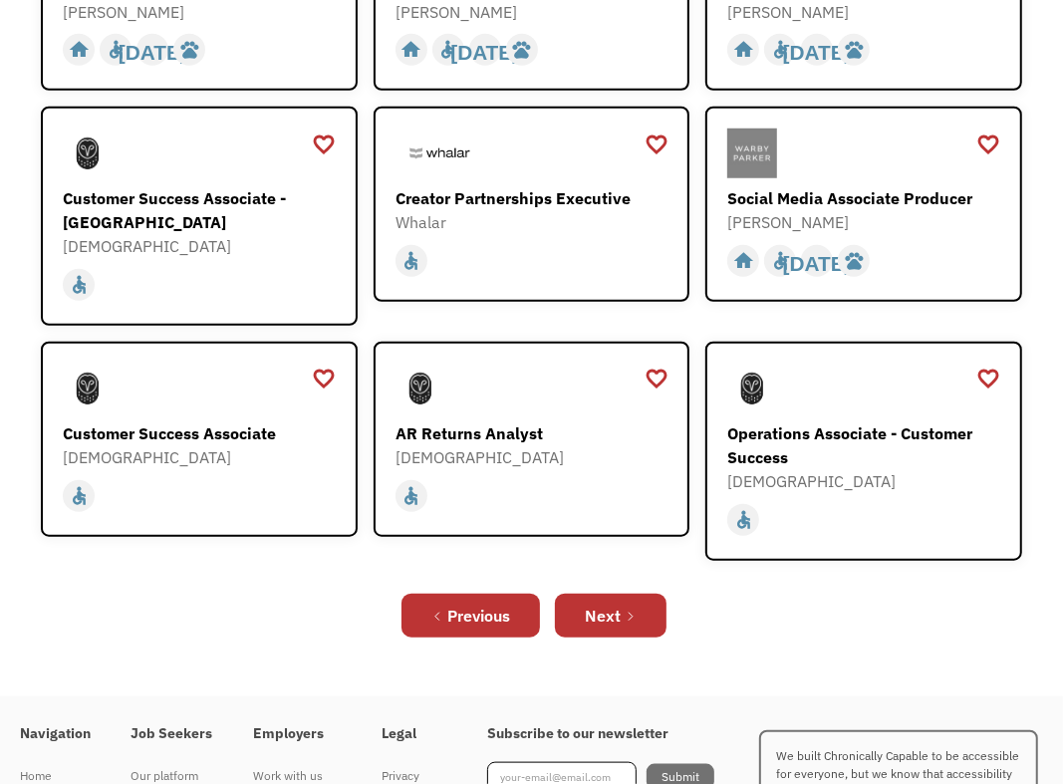
scroll to position [896, 0]
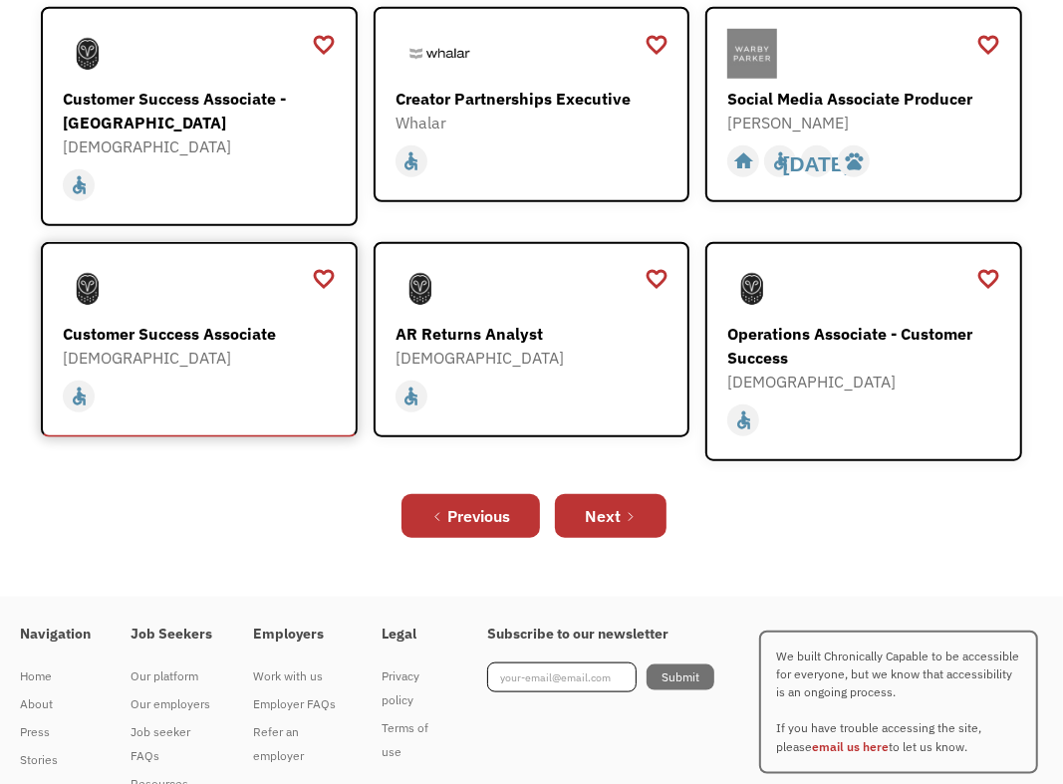
click at [149, 322] on div "Customer Success Associate" at bounding box center [201, 334] width 277 height 24
click at [618, 504] on div "Next" at bounding box center [603, 516] width 36 height 24
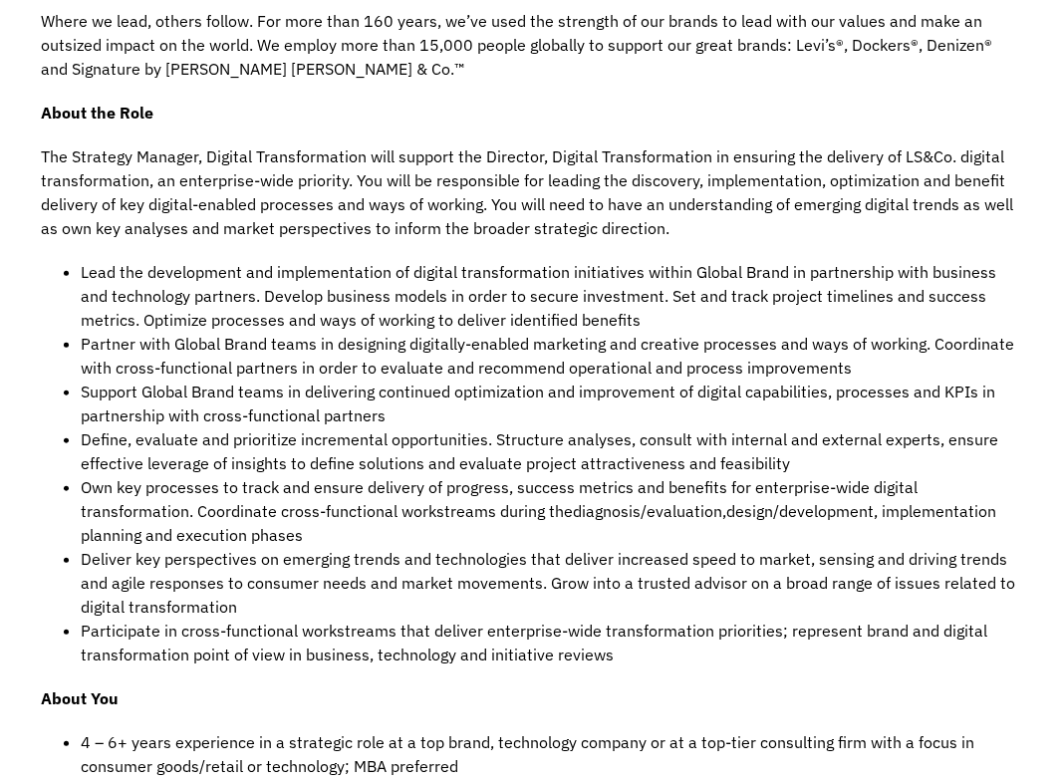
scroll to position [797, 0]
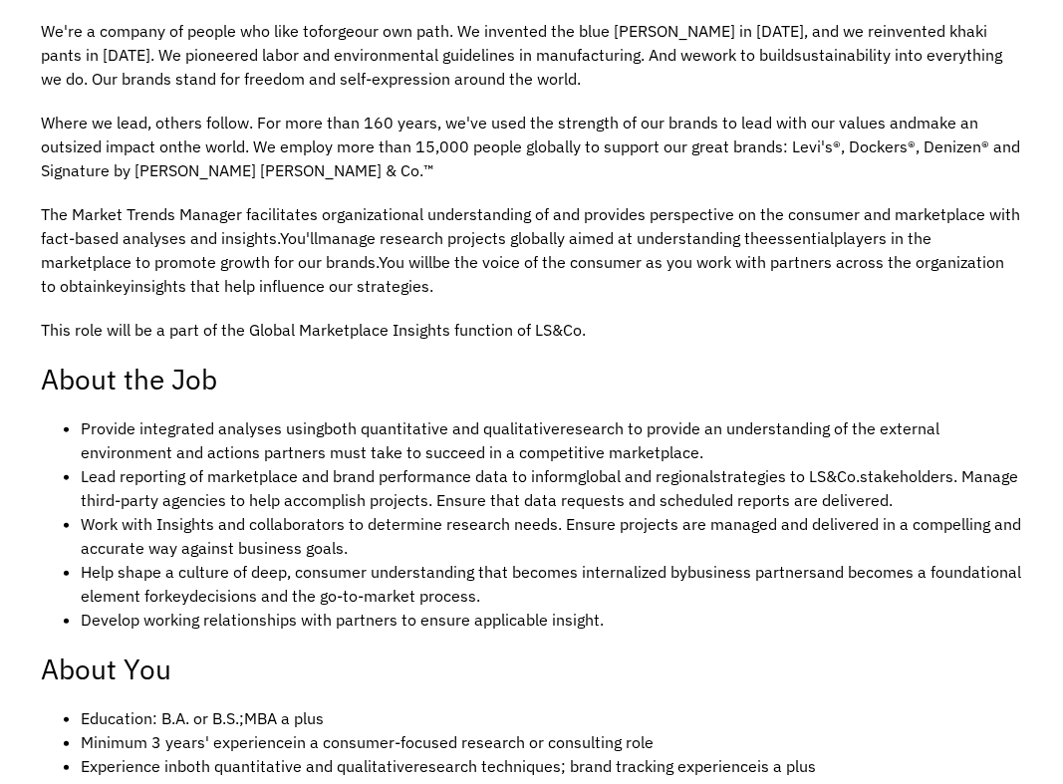
scroll to position [697, 0]
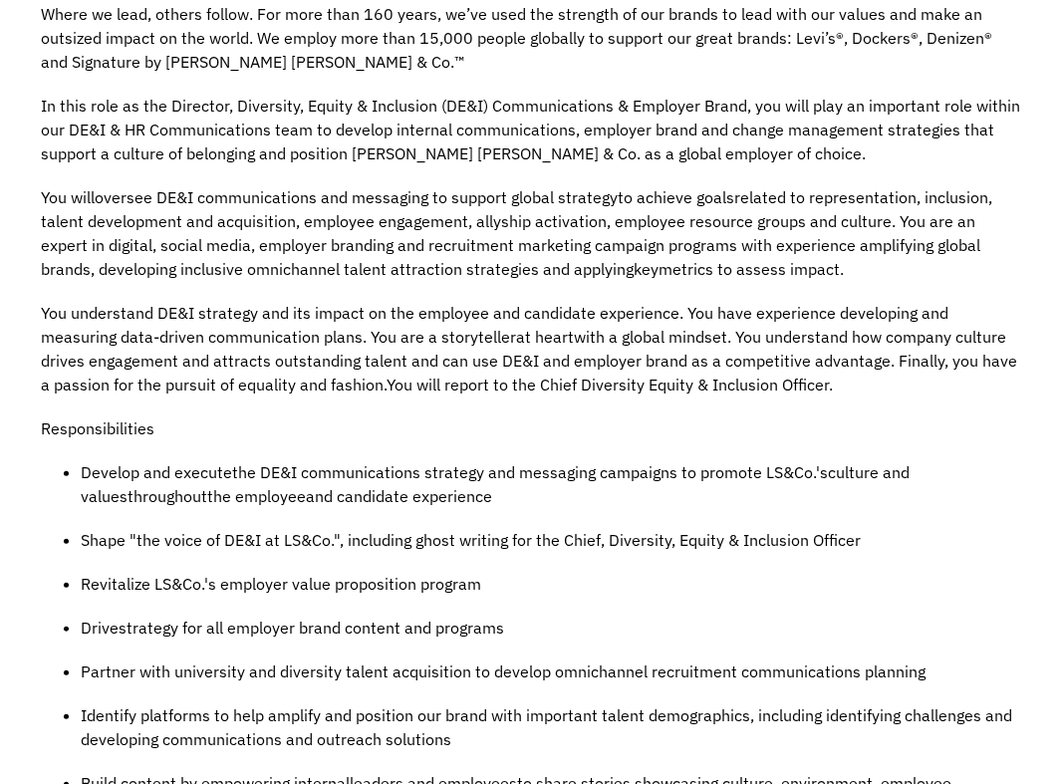
scroll to position [797, 0]
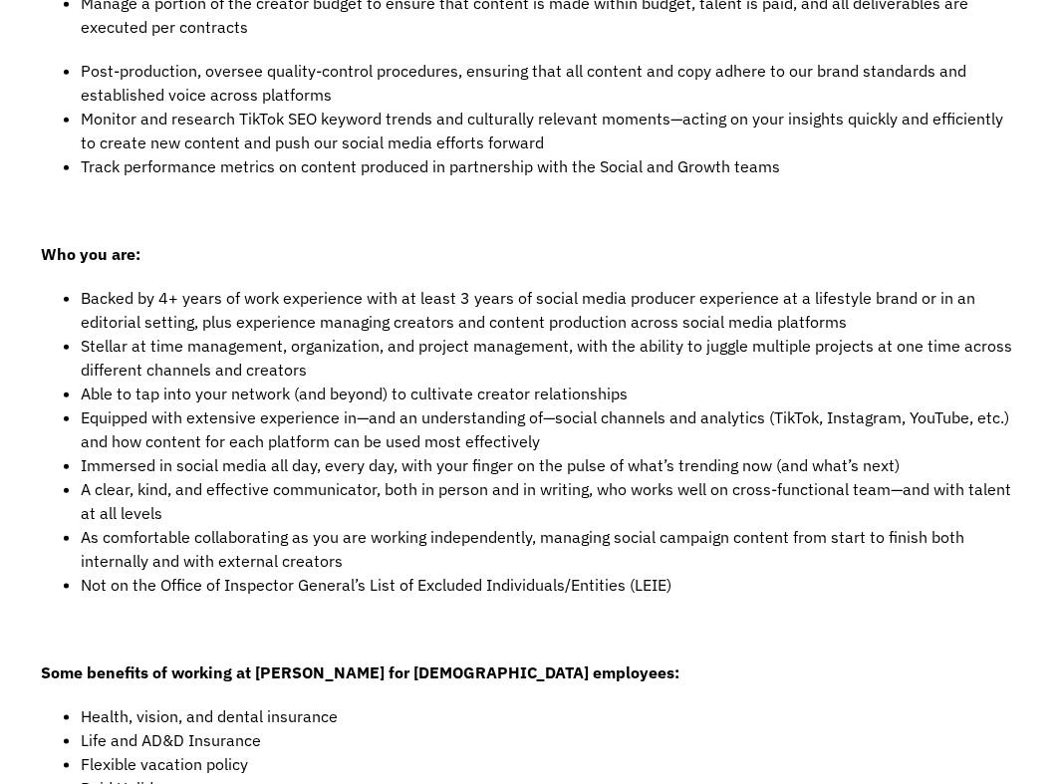
scroll to position [996, 0]
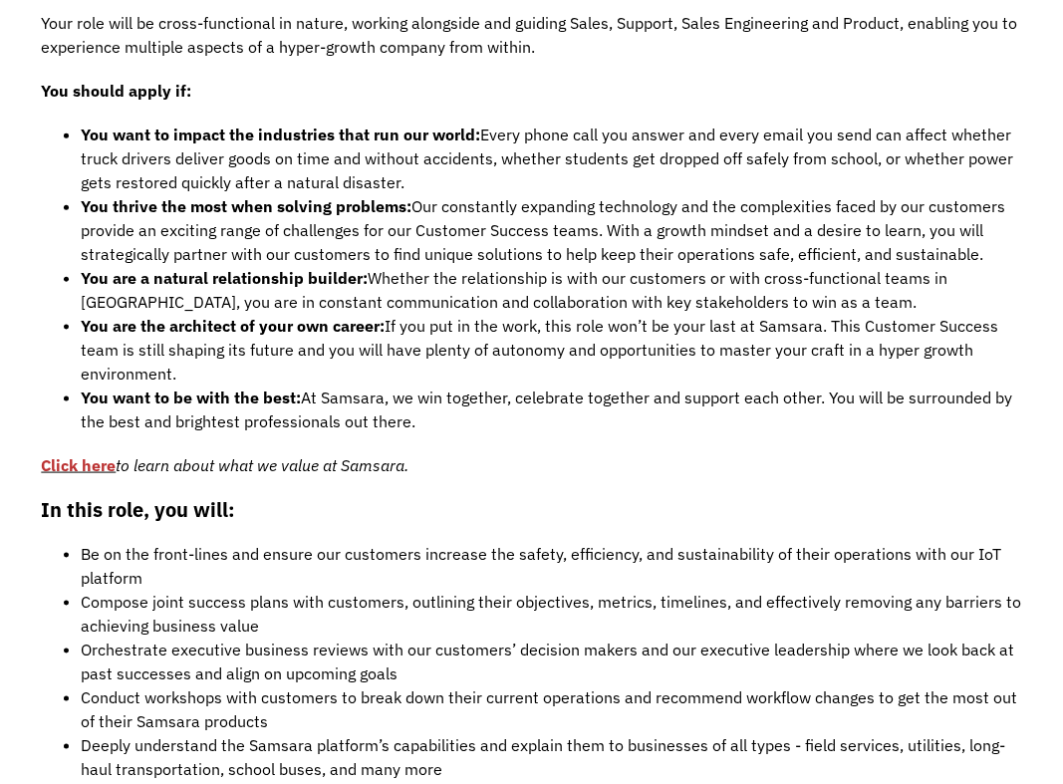
scroll to position [1295, 0]
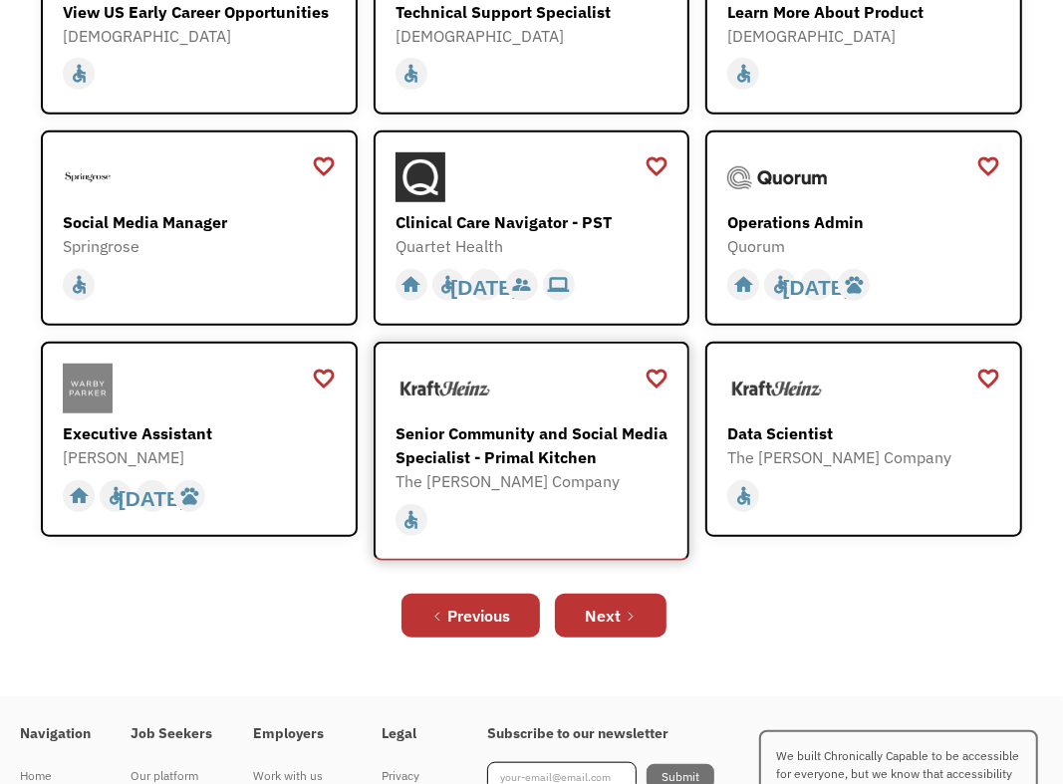
scroll to position [697, 0]
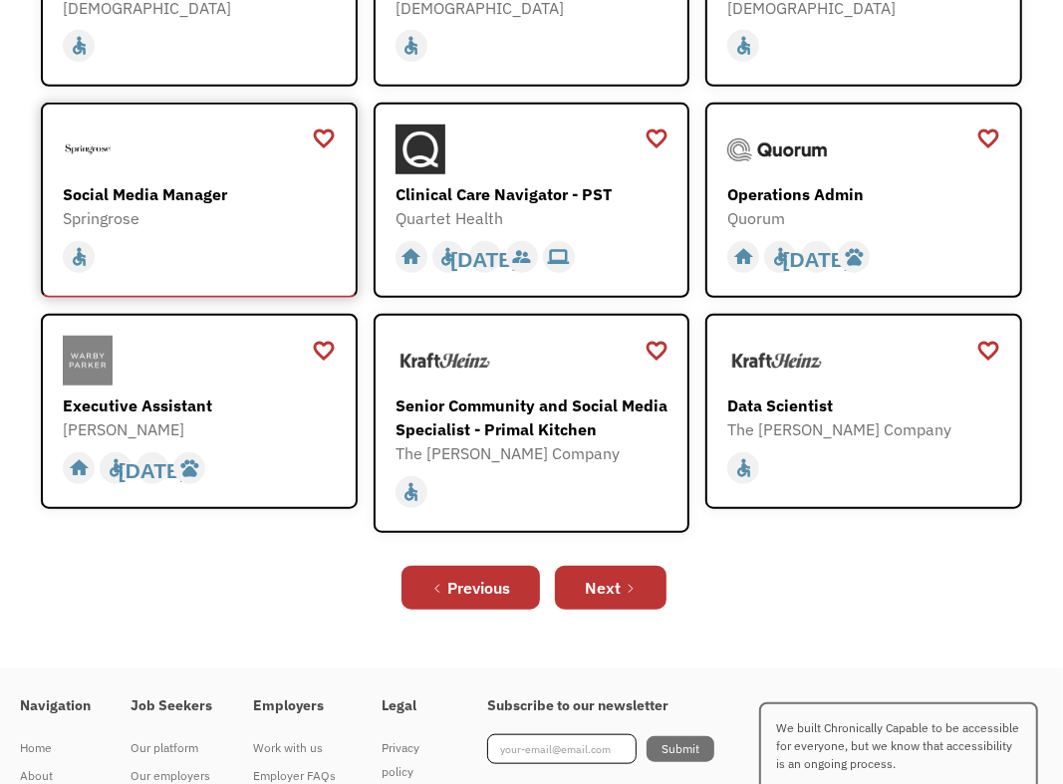
click at [135, 198] on div "Social Media Manager" at bounding box center [201, 194] width 277 height 24
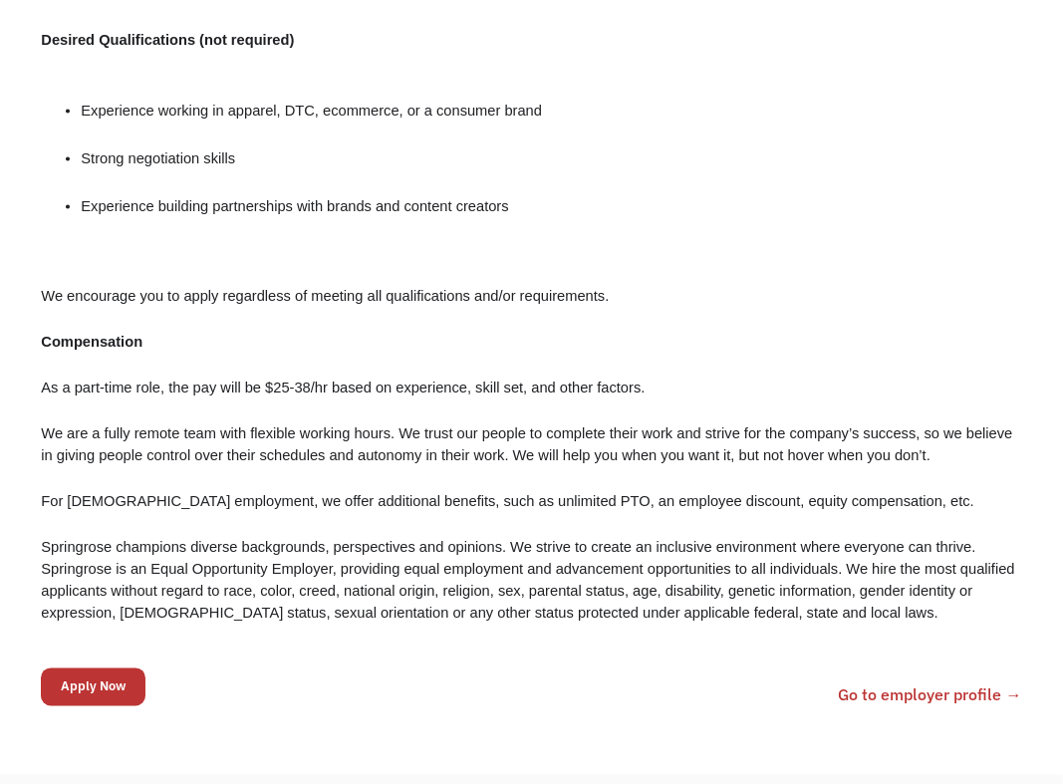
scroll to position [1892, 0]
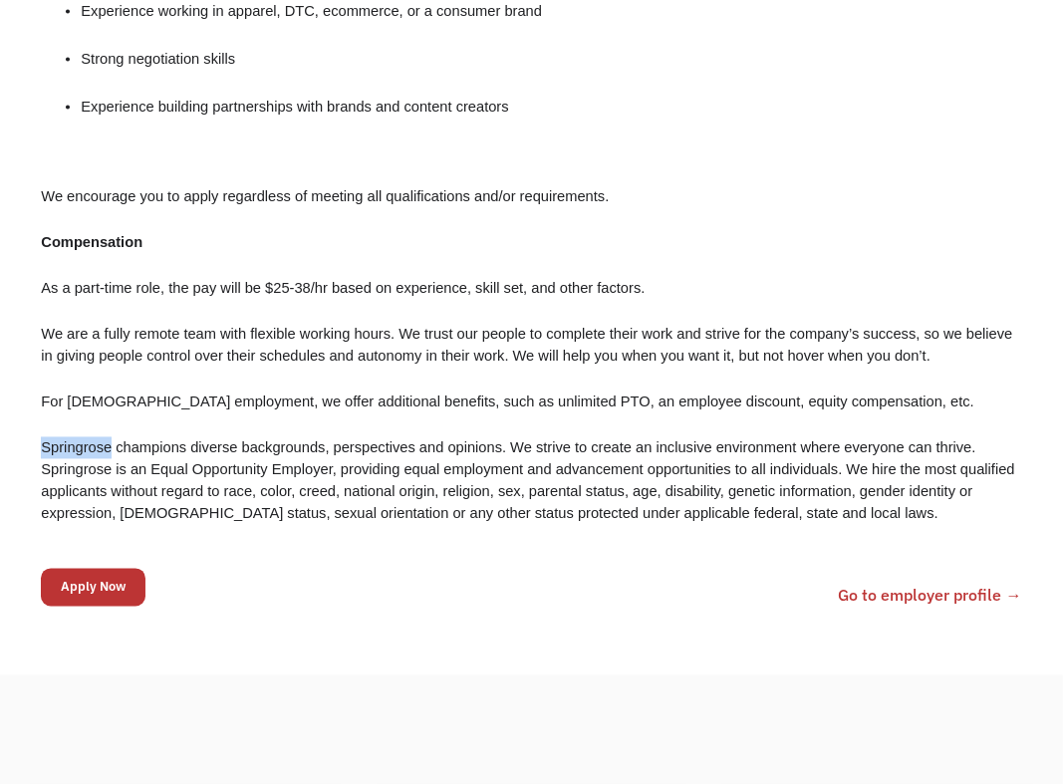
drag, startPoint x: 112, startPoint y: 445, endPoint x: 44, endPoint y: 448, distance: 67.8
click at [44, 448] on p "Springrose champions diverse backgrounds, perspectives and opinions. We strive …" at bounding box center [531, 481] width 980 height 88
copy p "Springrose"
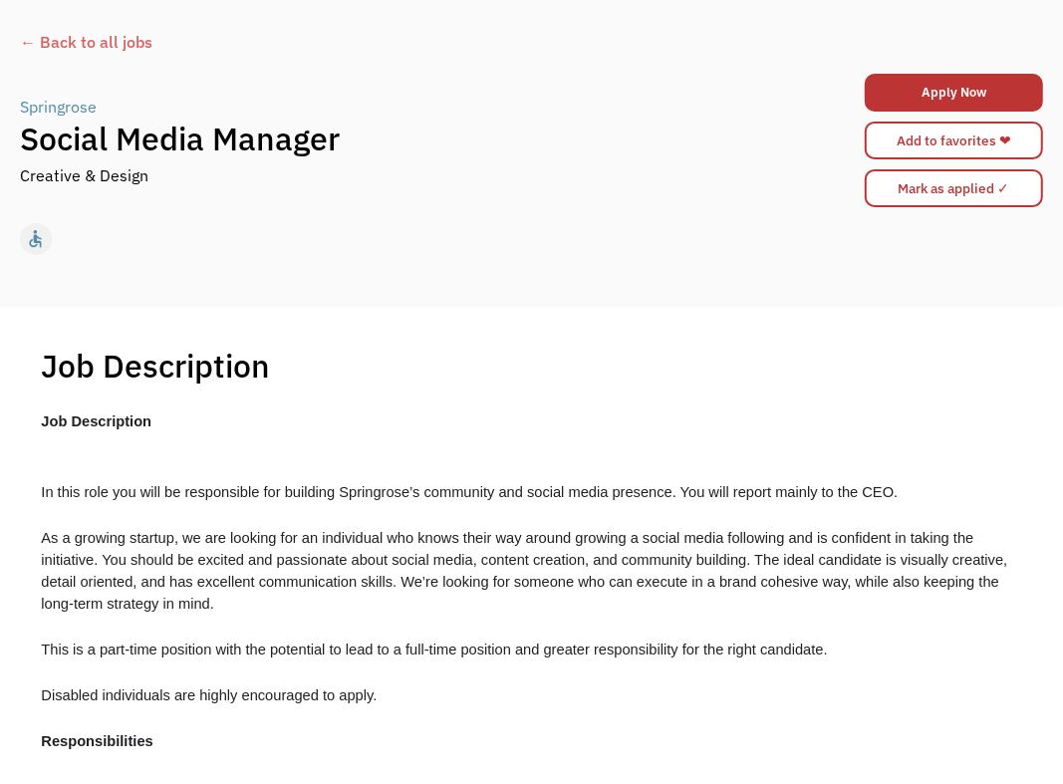
scroll to position [0, 0]
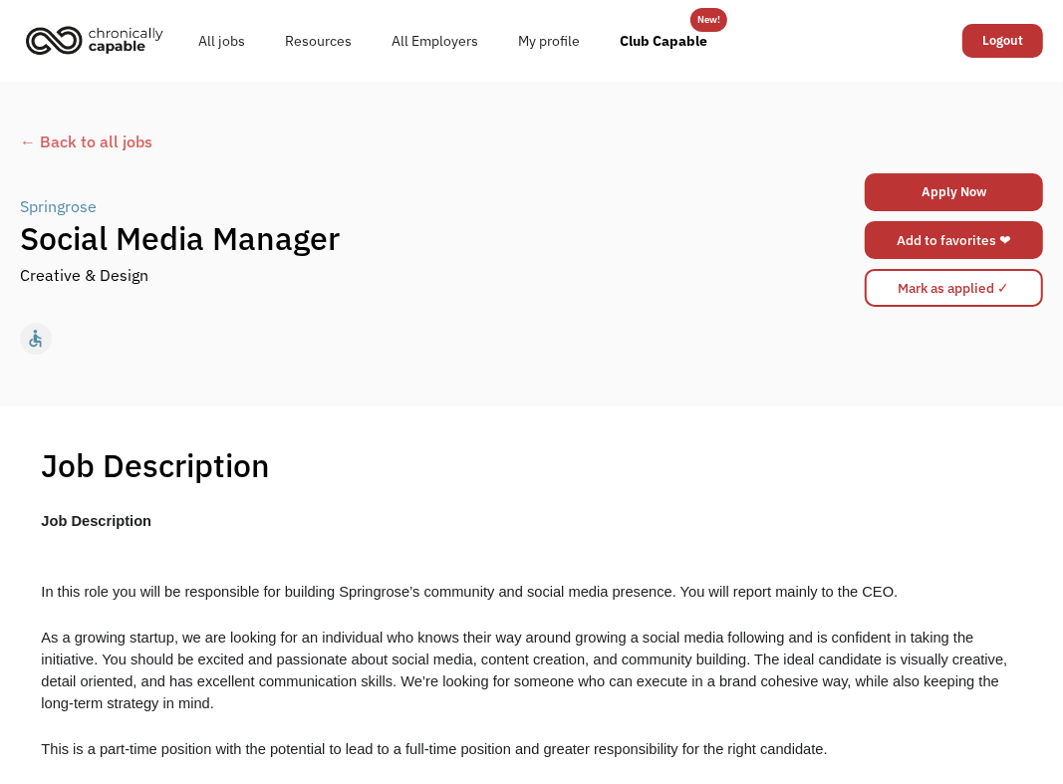
click at [933, 235] on link "Add to favorites ❤" at bounding box center [953, 240] width 178 height 38
click at [73, 200] on div "Springrose" at bounding box center [58, 206] width 77 height 24
click at [108, 139] on div "← Back to all jobs" at bounding box center [531, 141] width 1023 height 24
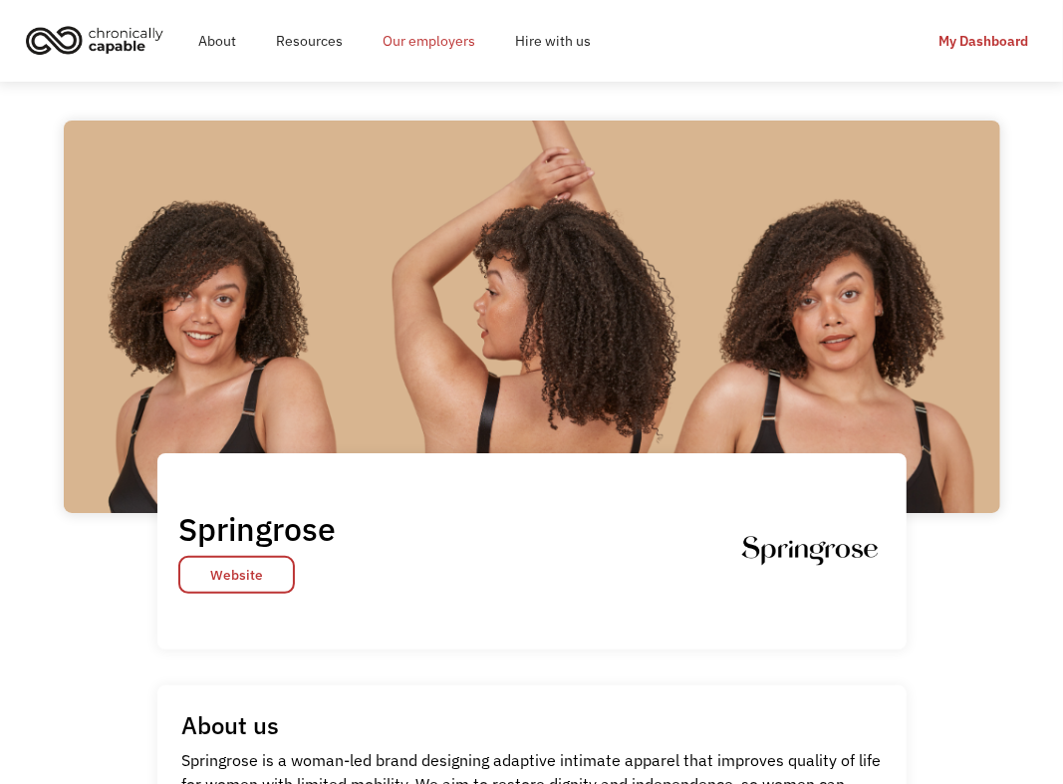
click at [450, 42] on link "Our employers" at bounding box center [428, 41] width 132 height 64
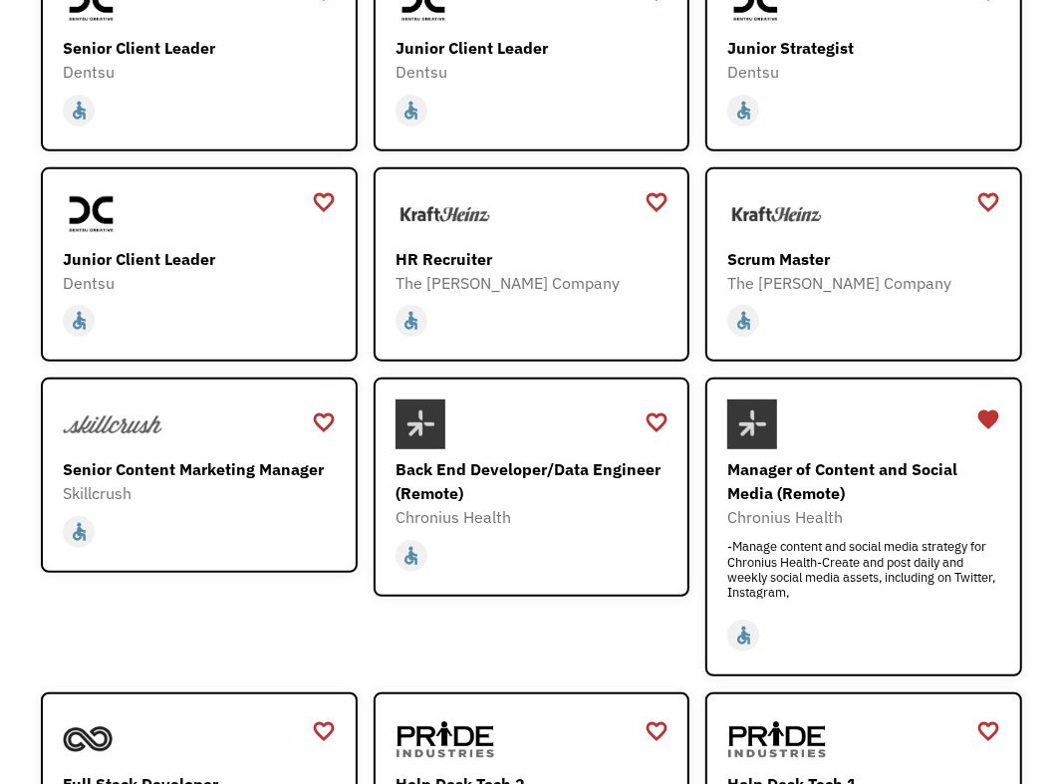
scroll to position [398, 0]
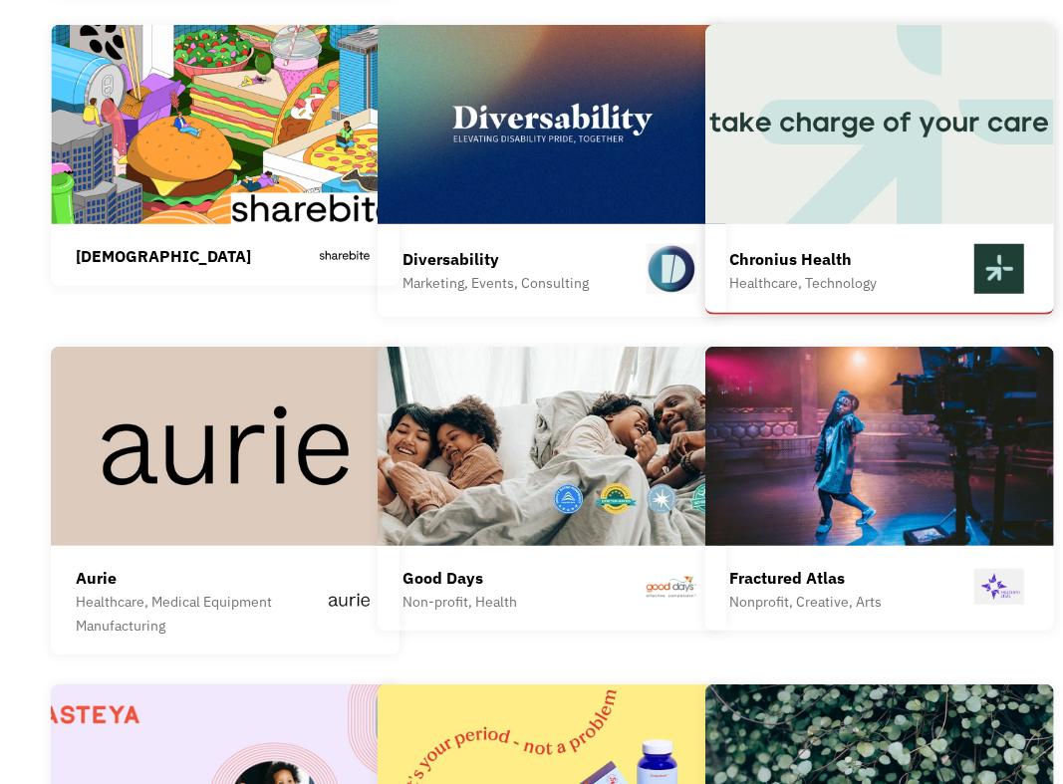
scroll to position [4879, 0]
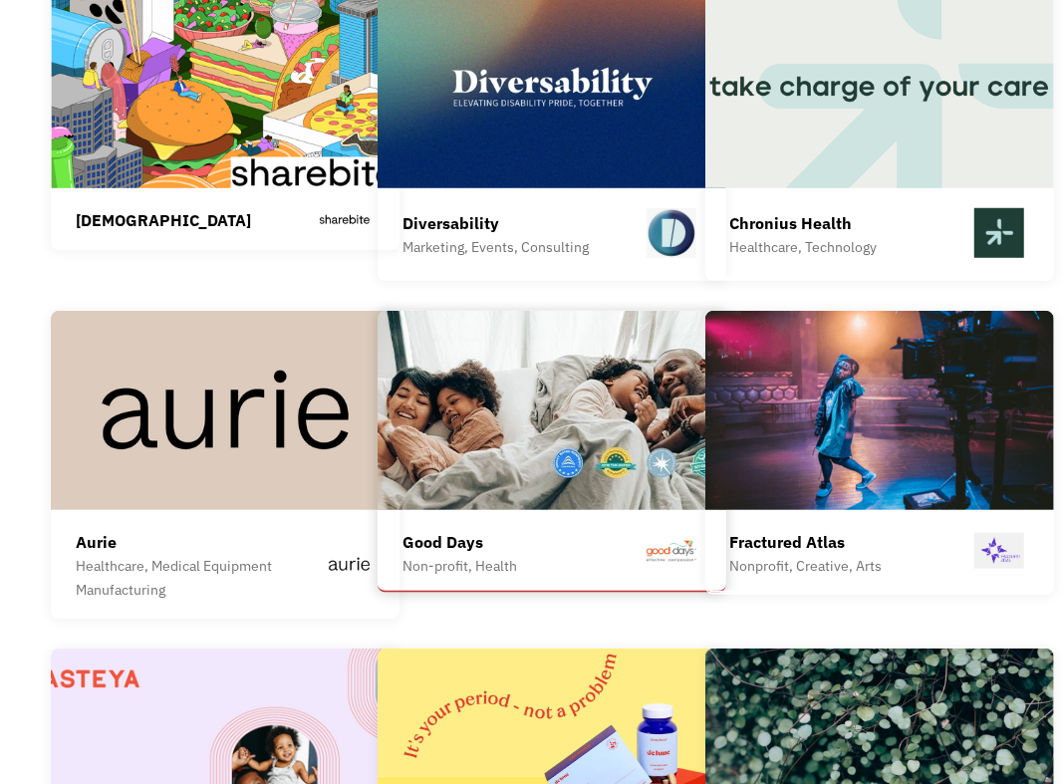
click at [595, 330] on img at bounding box center [551, 410] width 349 height 199
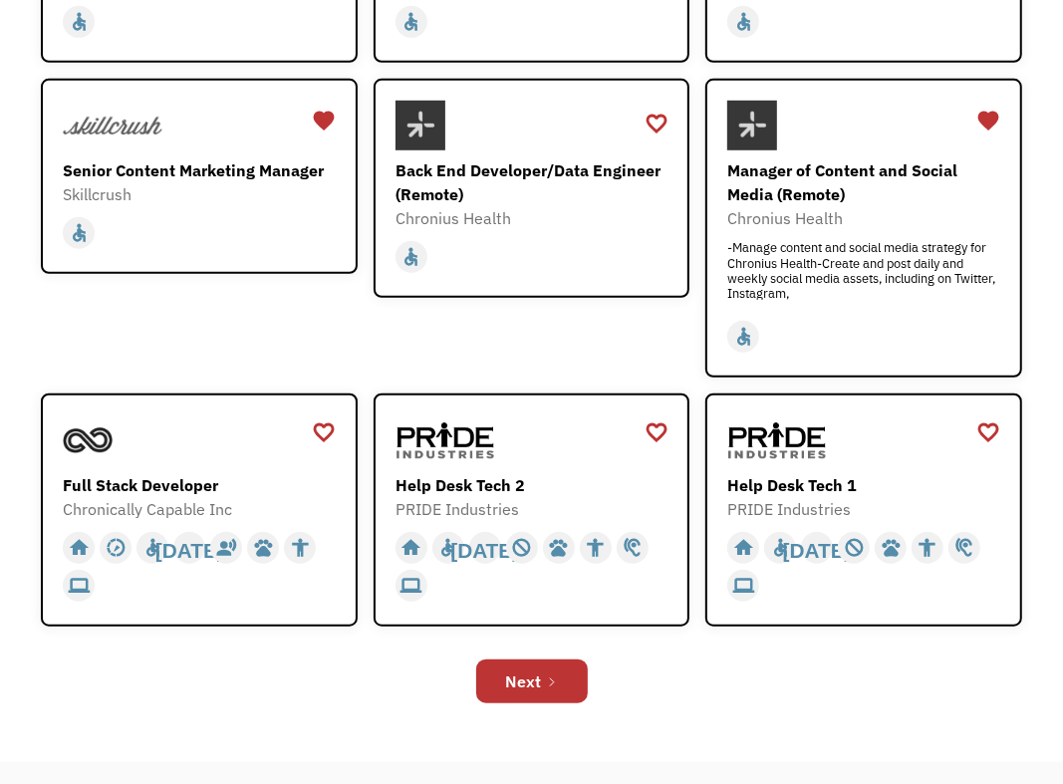
scroll to position [797, 0]
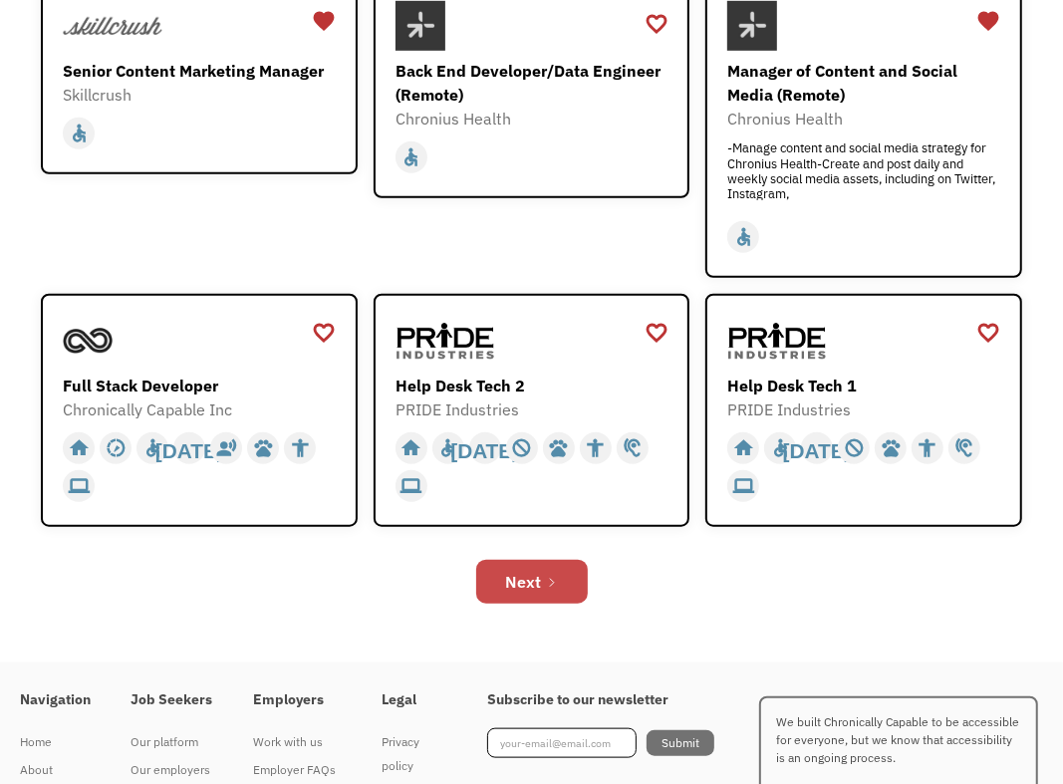
click at [563, 586] on link "Next" at bounding box center [532, 582] width 112 height 44
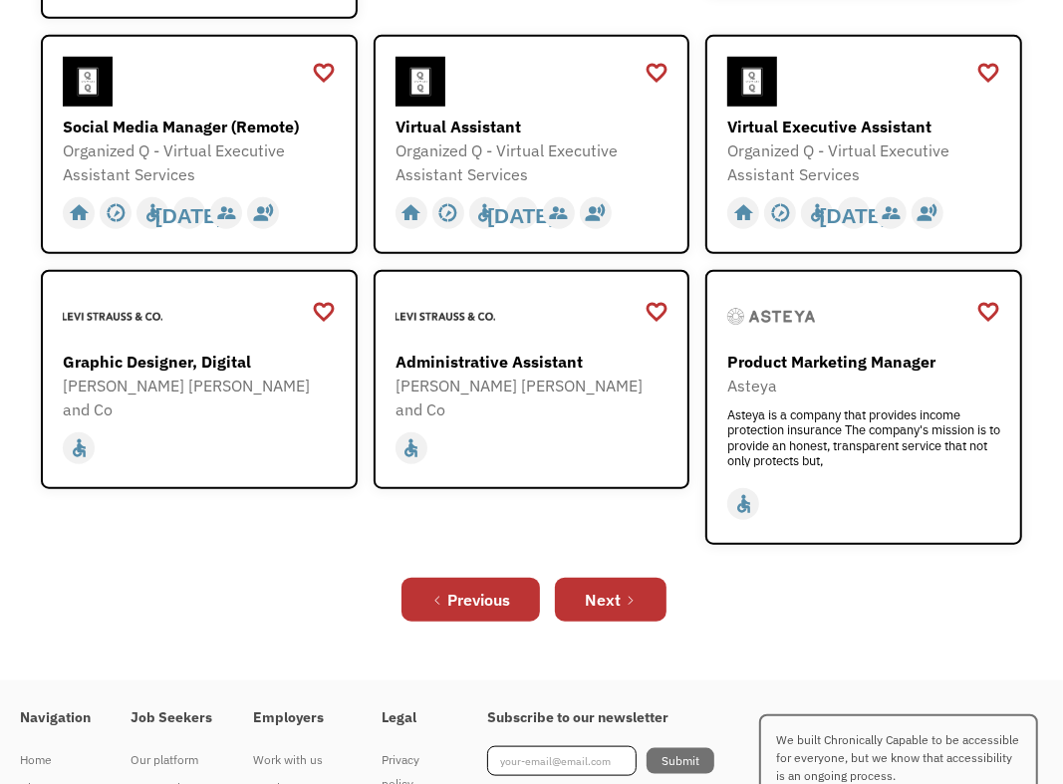
scroll to position [958, 0]
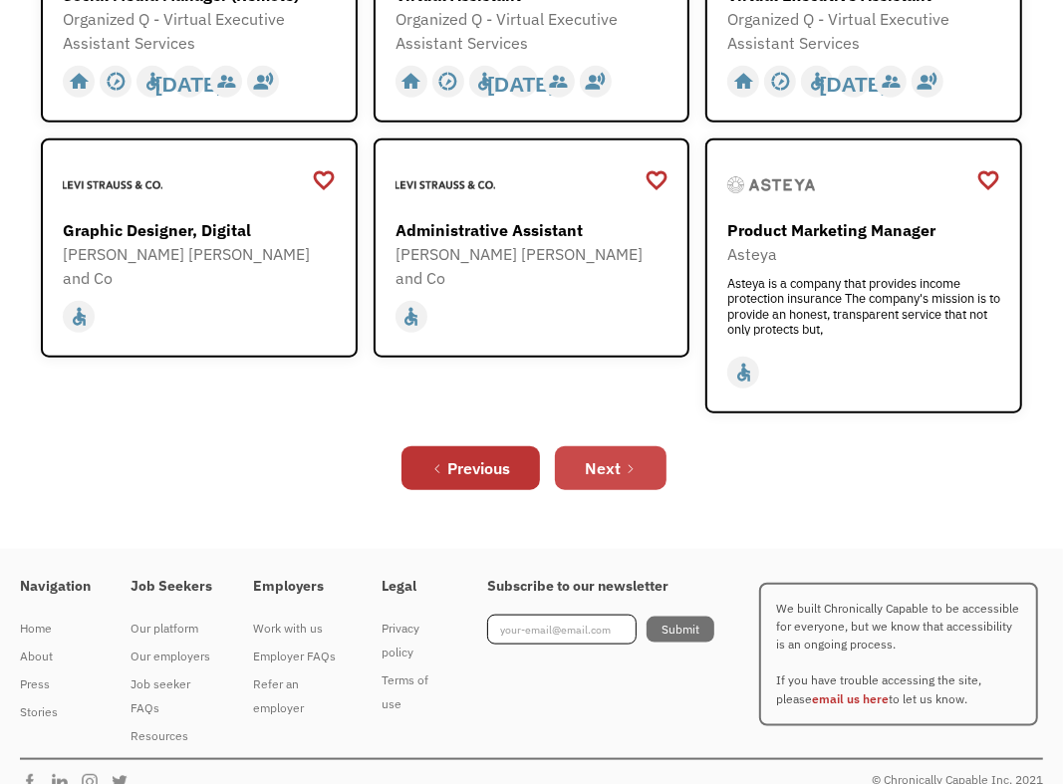
click at [621, 446] on link "Next" at bounding box center [611, 468] width 112 height 44
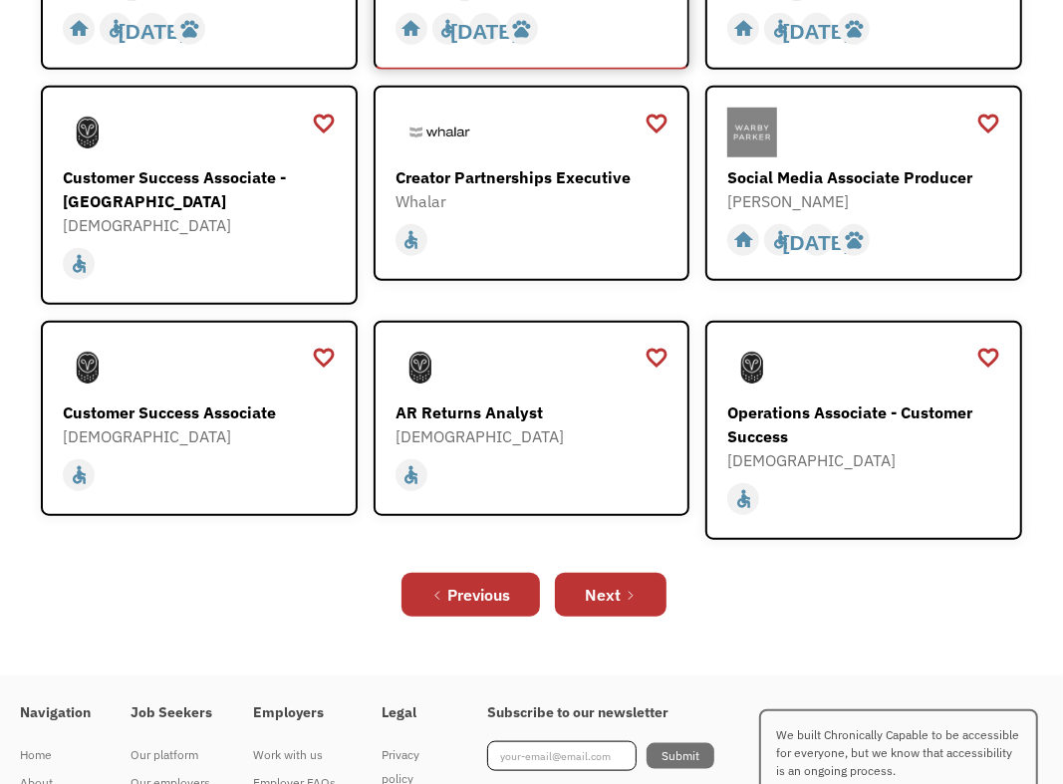
scroll to position [896, 0]
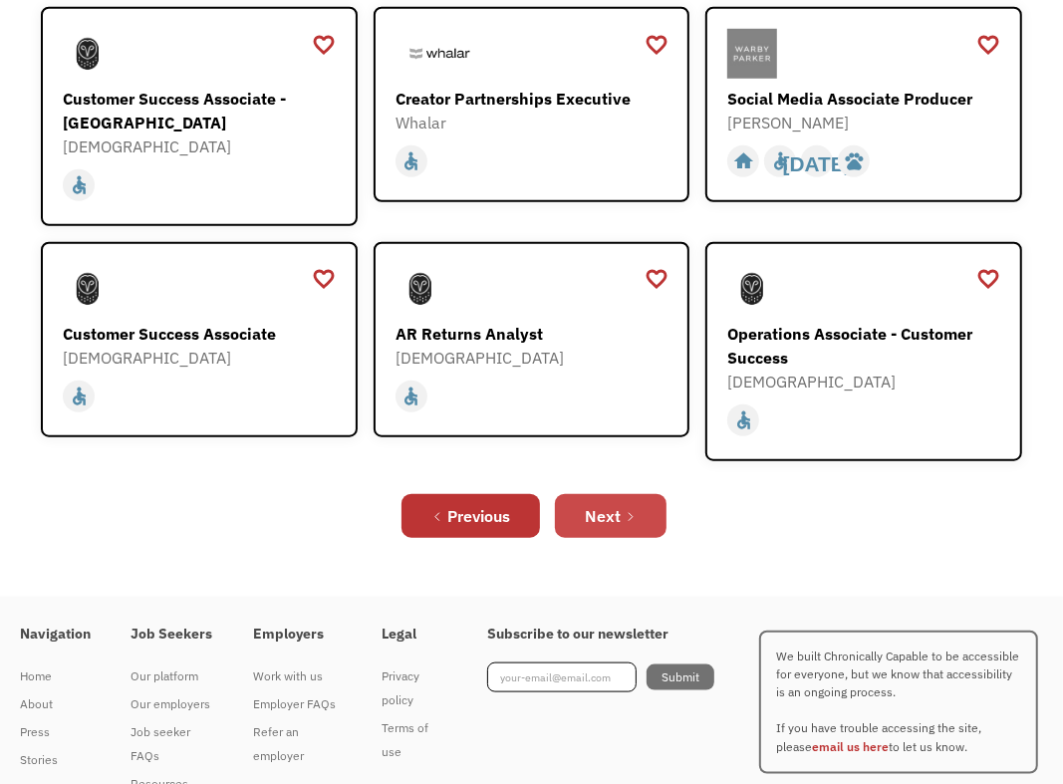
click at [611, 504] on div "Next" at bounding box center [603, 516] width 36 height 24
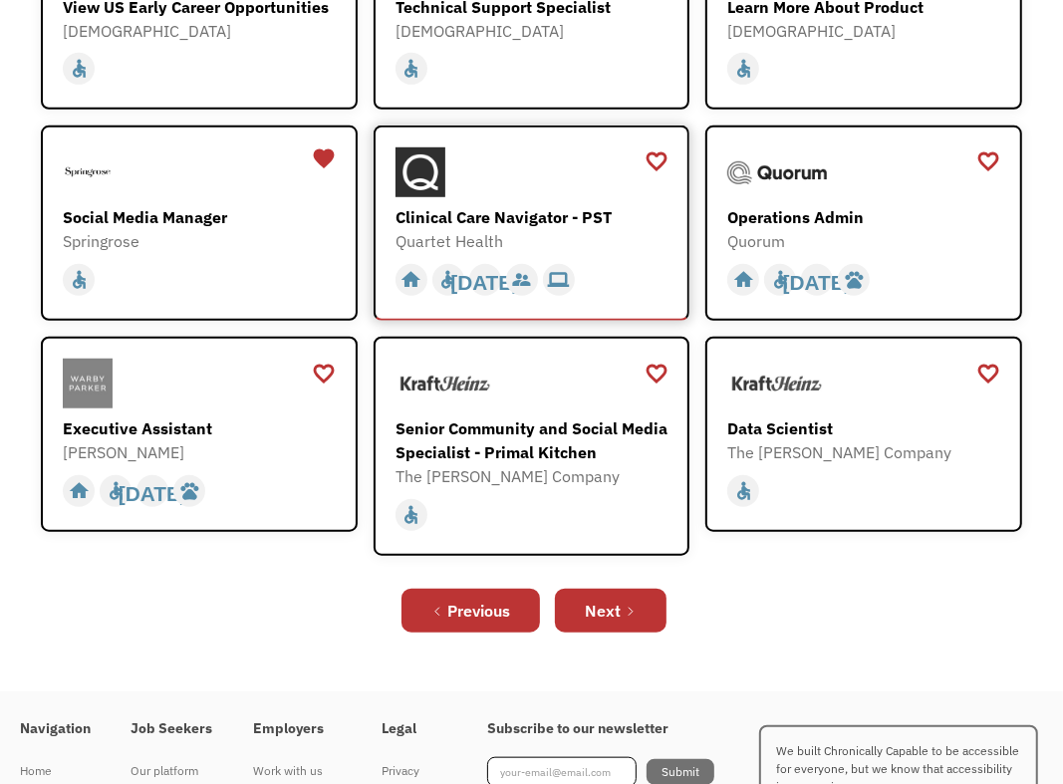
scroll to position [697, 0]
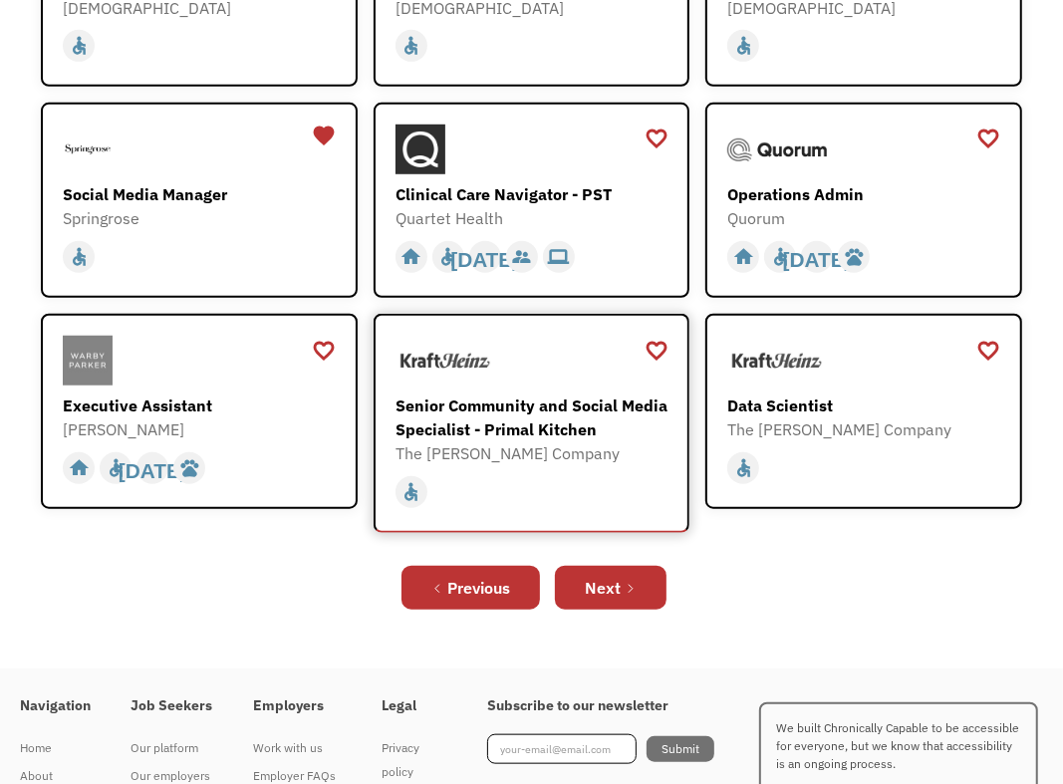
click at [569, 419] on div "Senior Community and Social Media Specialist - Primal Kitchen" at bounding box center [533, 417] width 277 height 48
click at [637, 591] on link "Next" at bounding box center [611, 588] width 112 height 44
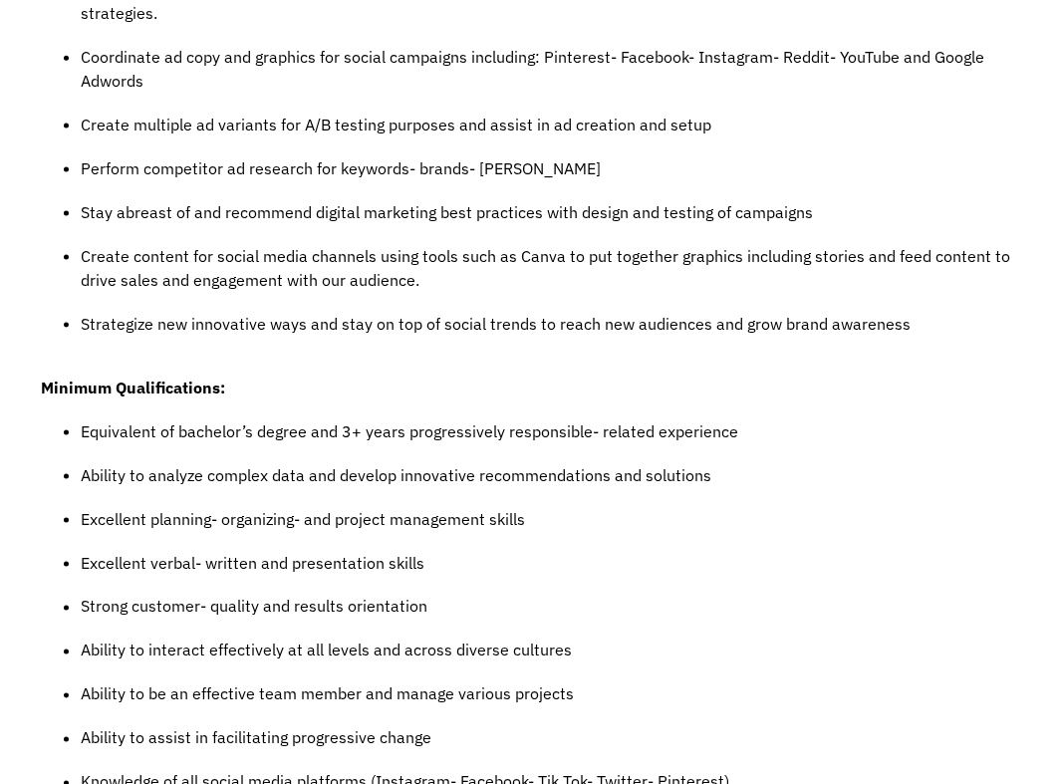
scroll to position [1394, 0]
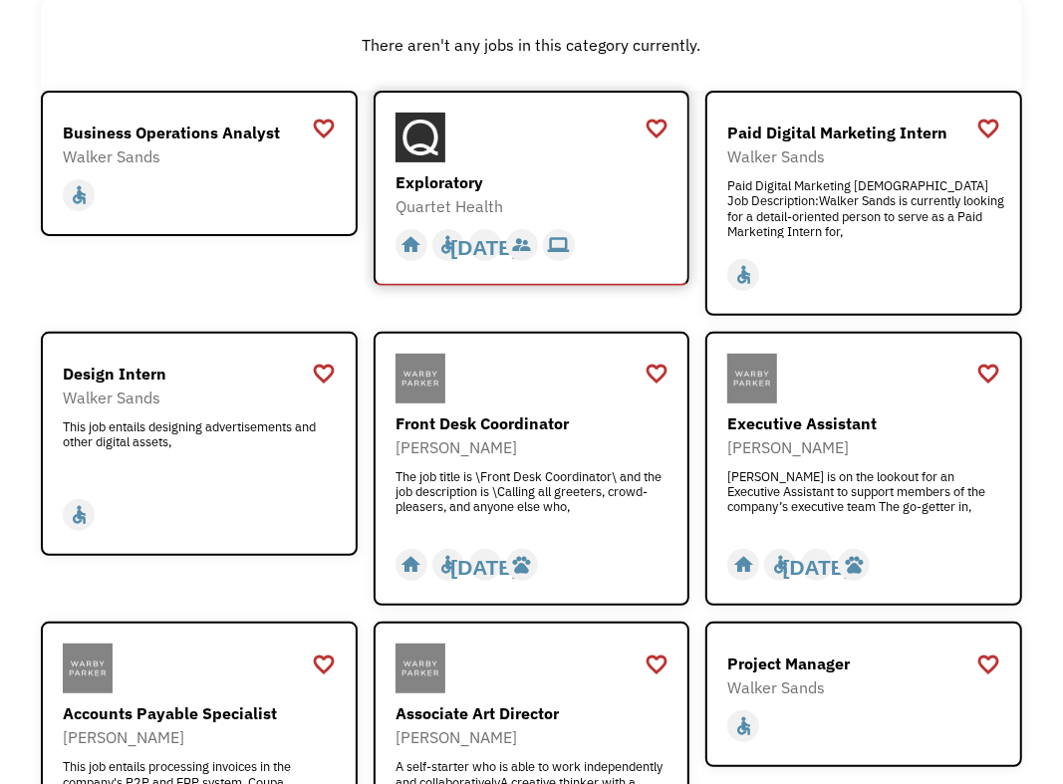
scroll to position [299, 0]
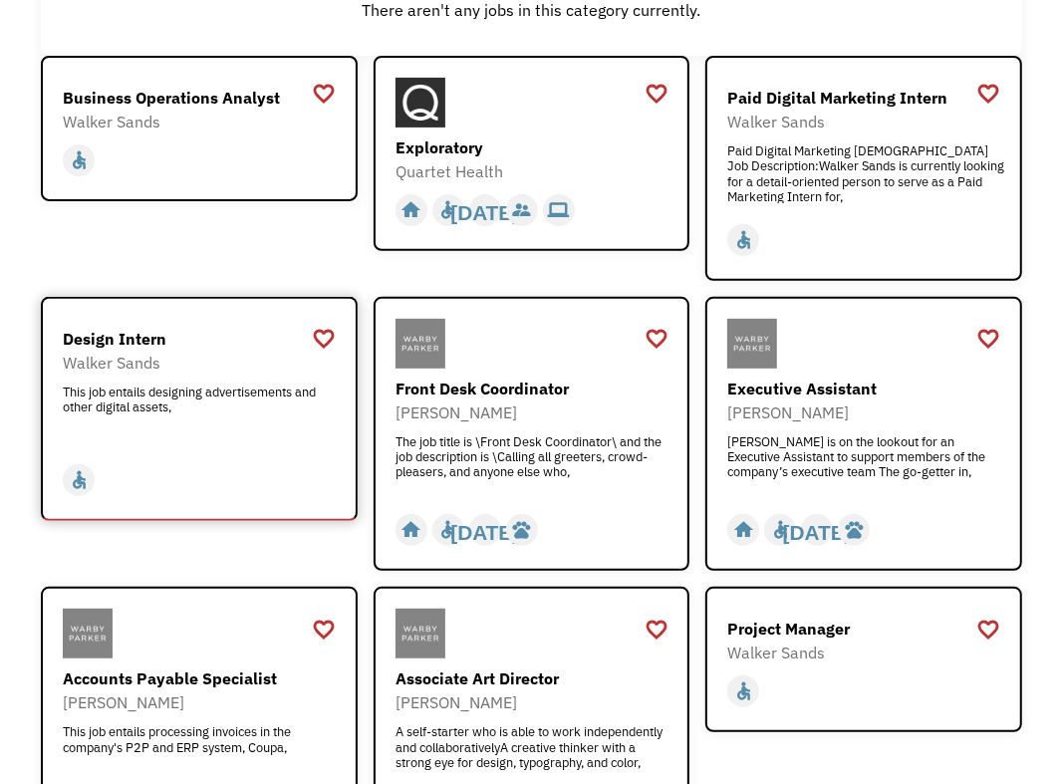
click at [172, 378] on div "Design Intern Walker Sands This job entails designing advertisements and other …" at bounding box center [201, 386] width 277 height 118
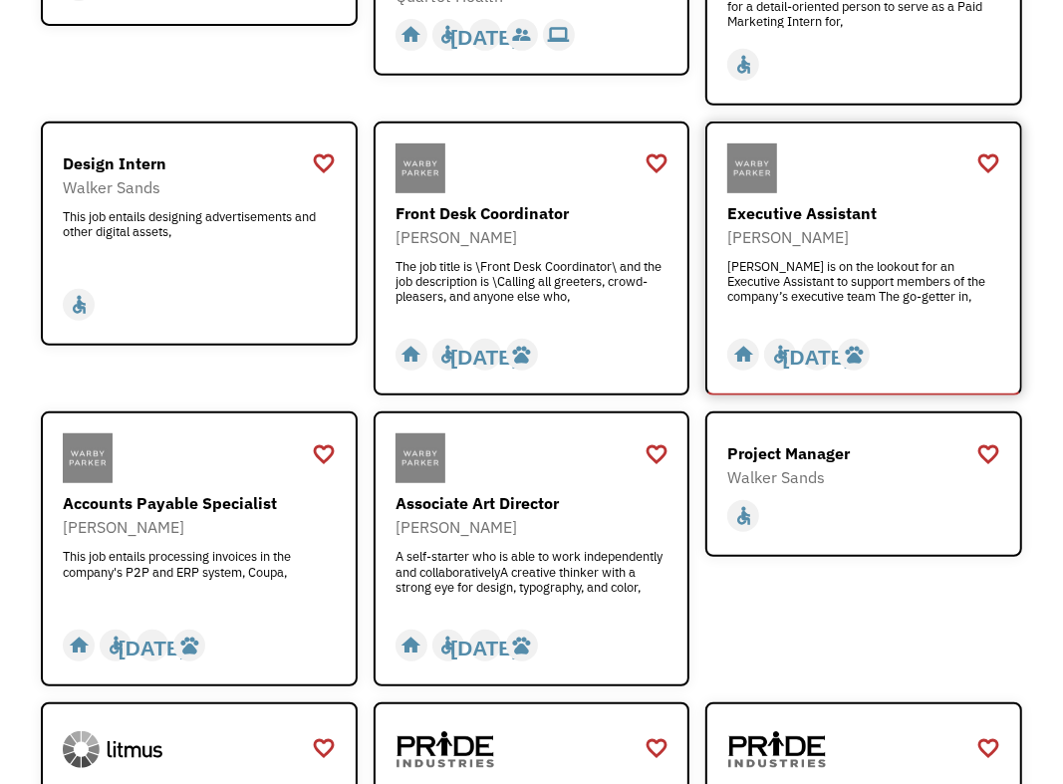
scroll to position [498, 0]
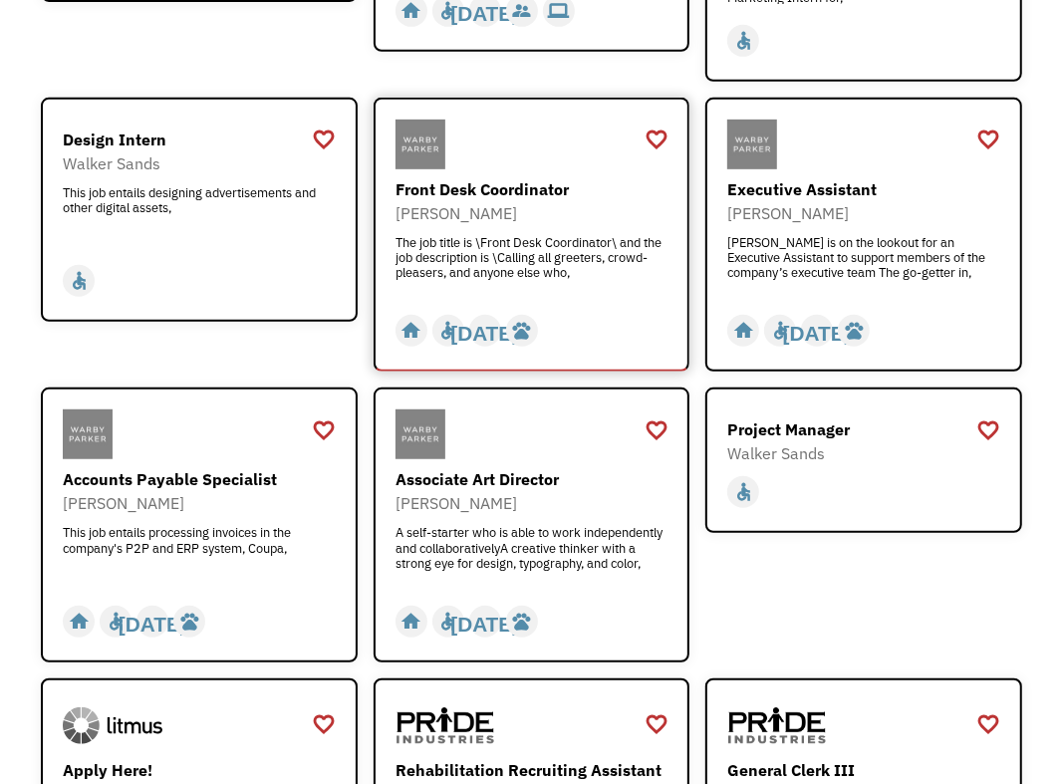
click at [464, 194] on div "Front Desk Coordinator" at bounding box center [533, 189] width 277 height 24
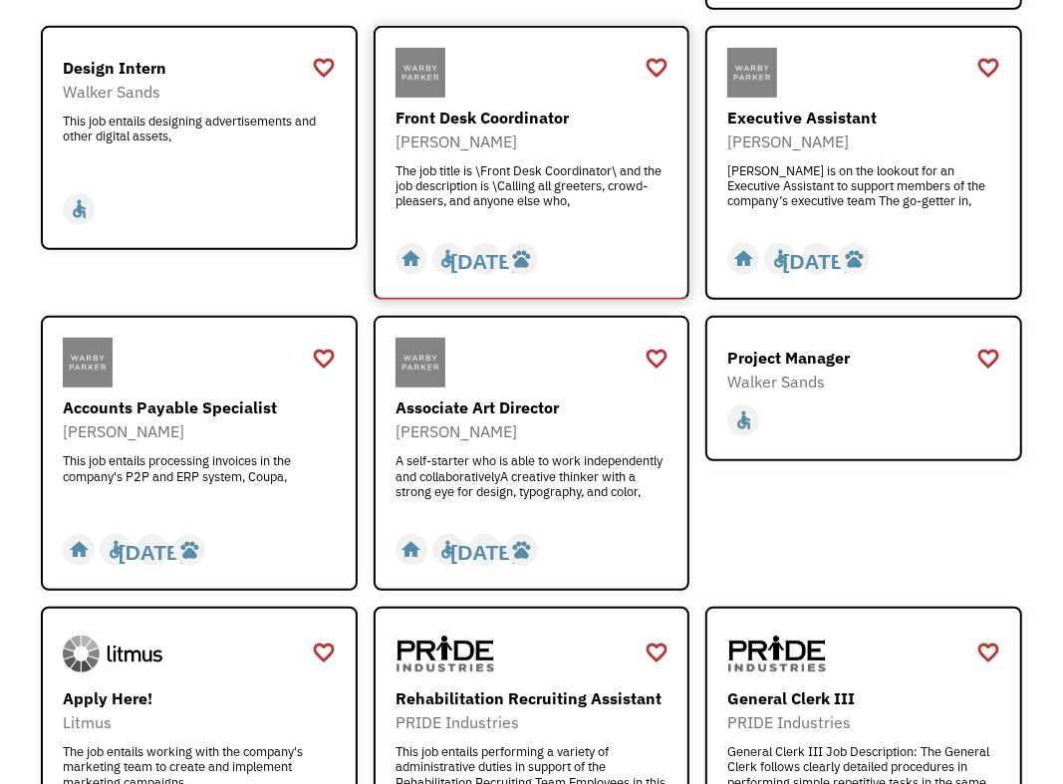
scroll to position [597, 0]
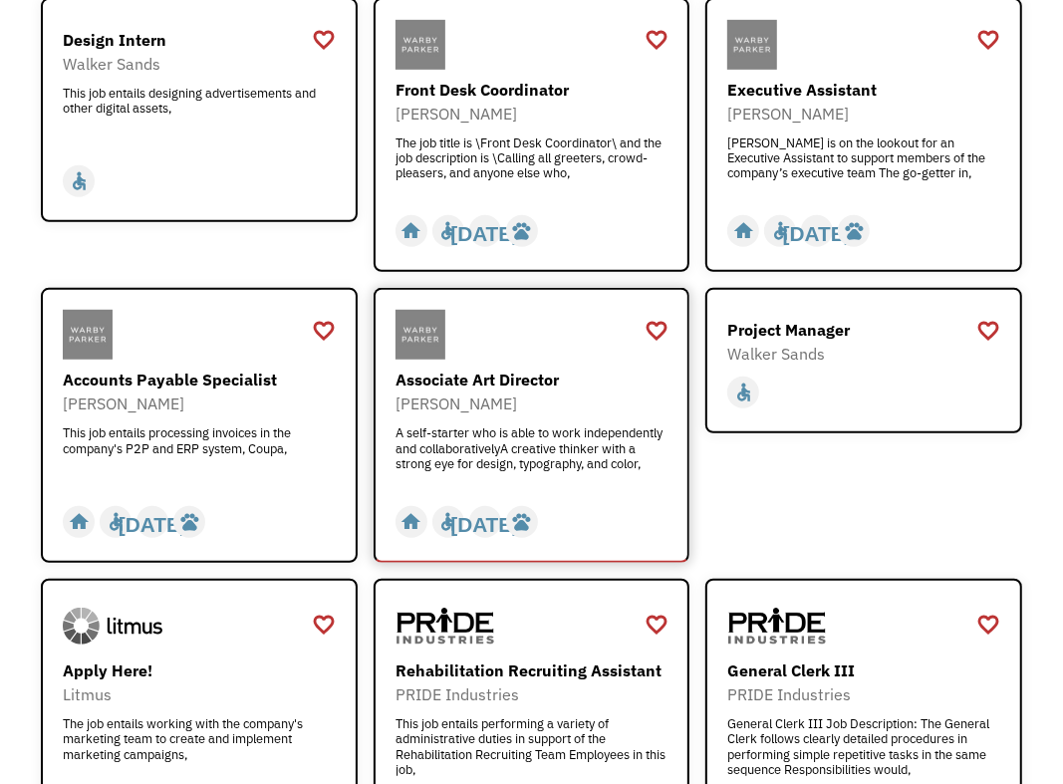
click at [469, 384] on div "Associate Art Director" at bounding box center [533, 379] width 277 height 24
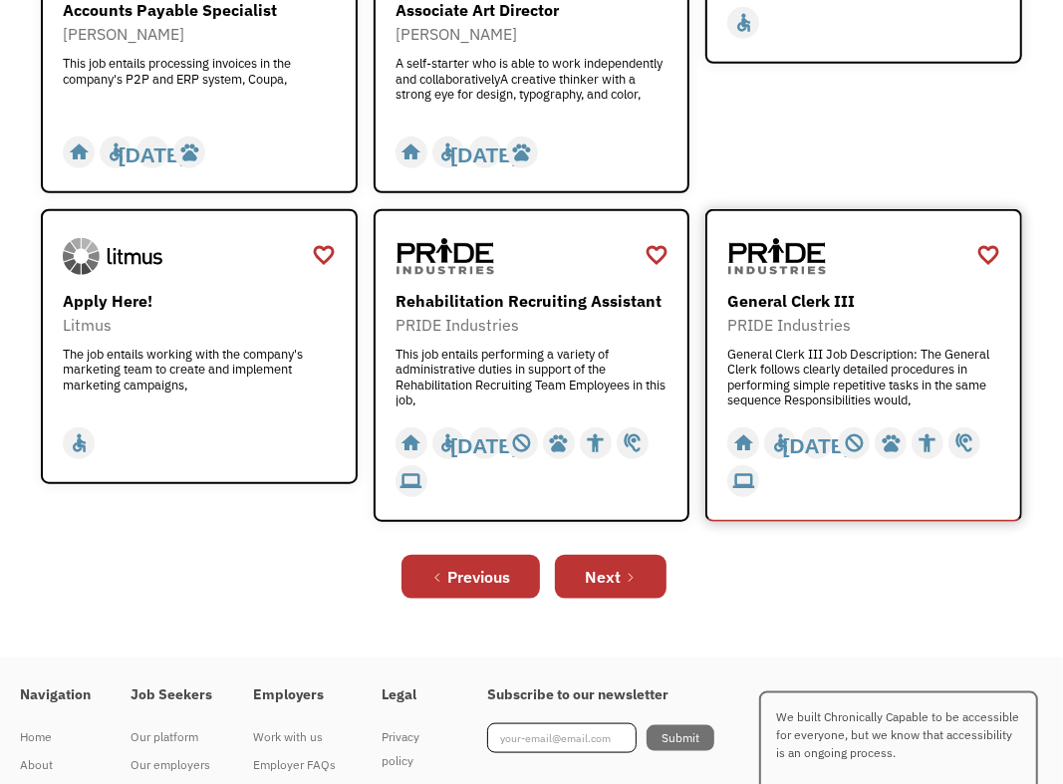
scroll to position [996, 0]
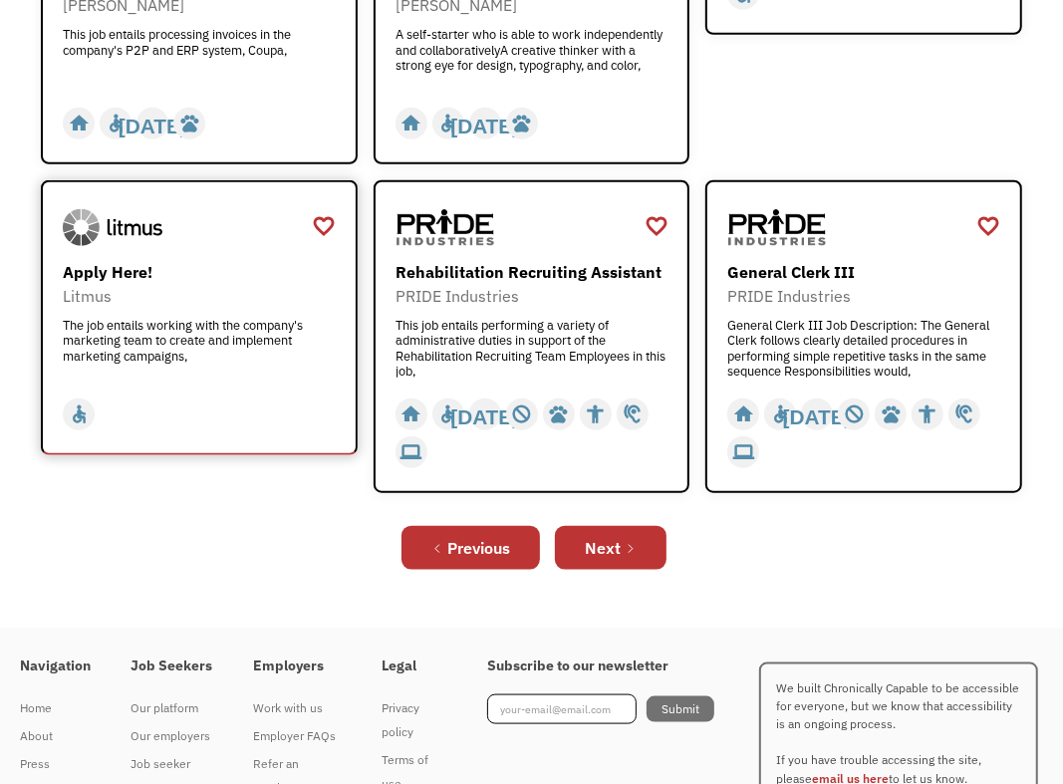
click at [128, 281] on div "Apply Here!" at bounding box center [201, 272] width 277 height 24
click at [641, 551] on link "Next" at bounding box center [611, 548] width 112 height 44
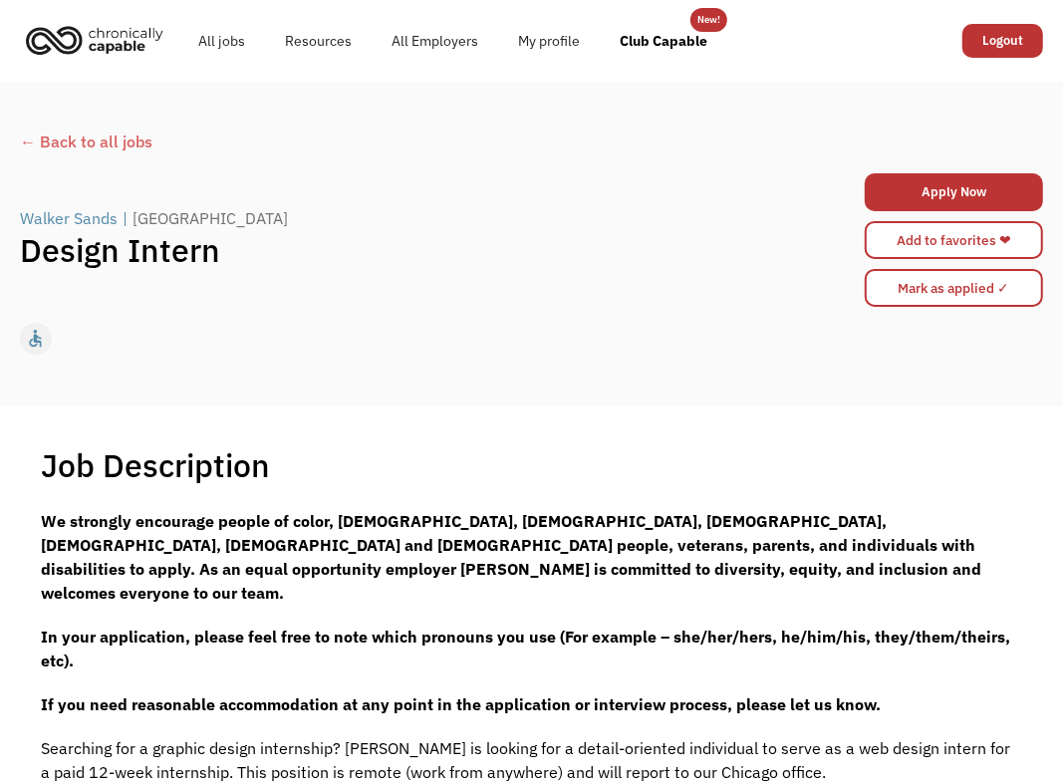
click at [134, 141] on div "← Back to all jobs" at bounding box center [531, 141] width 1023 height 24
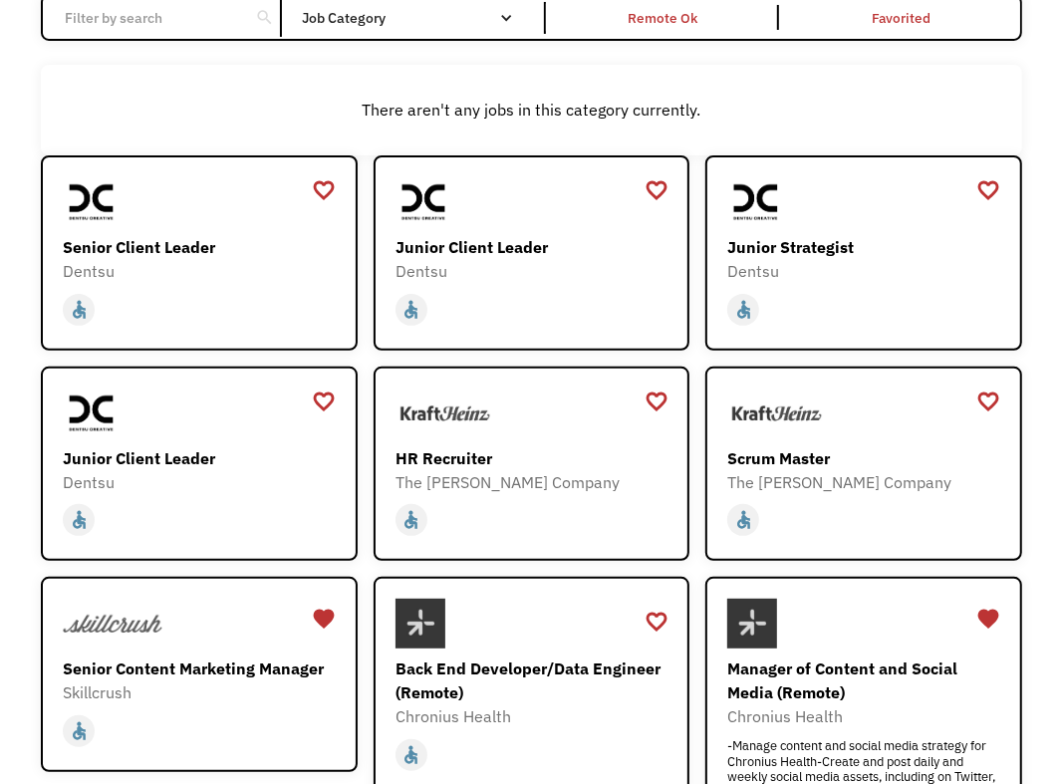
scroll to position [797, 0]
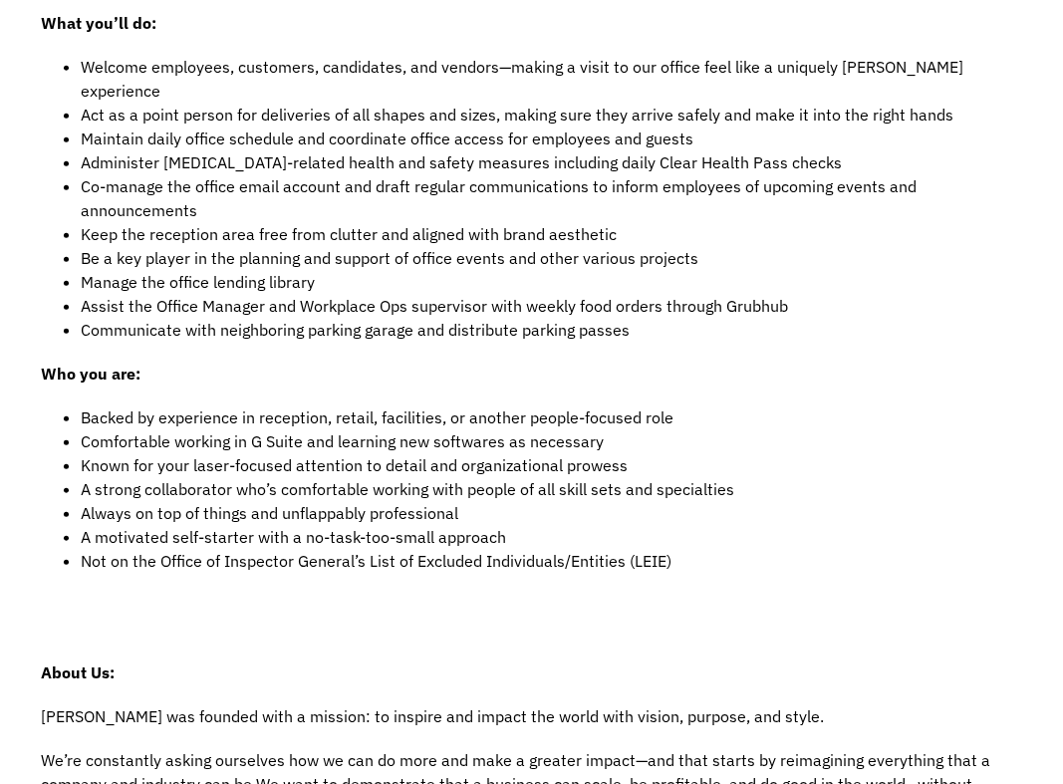
scroll to position [597, 0]
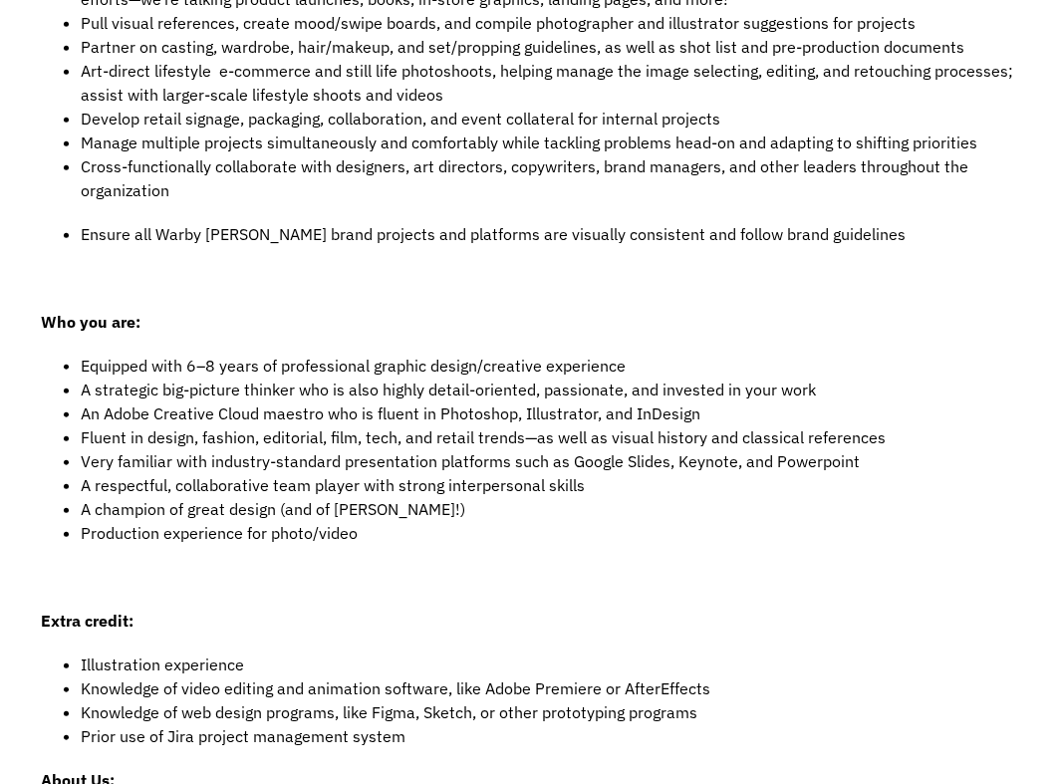
scroll to position [896, 0]
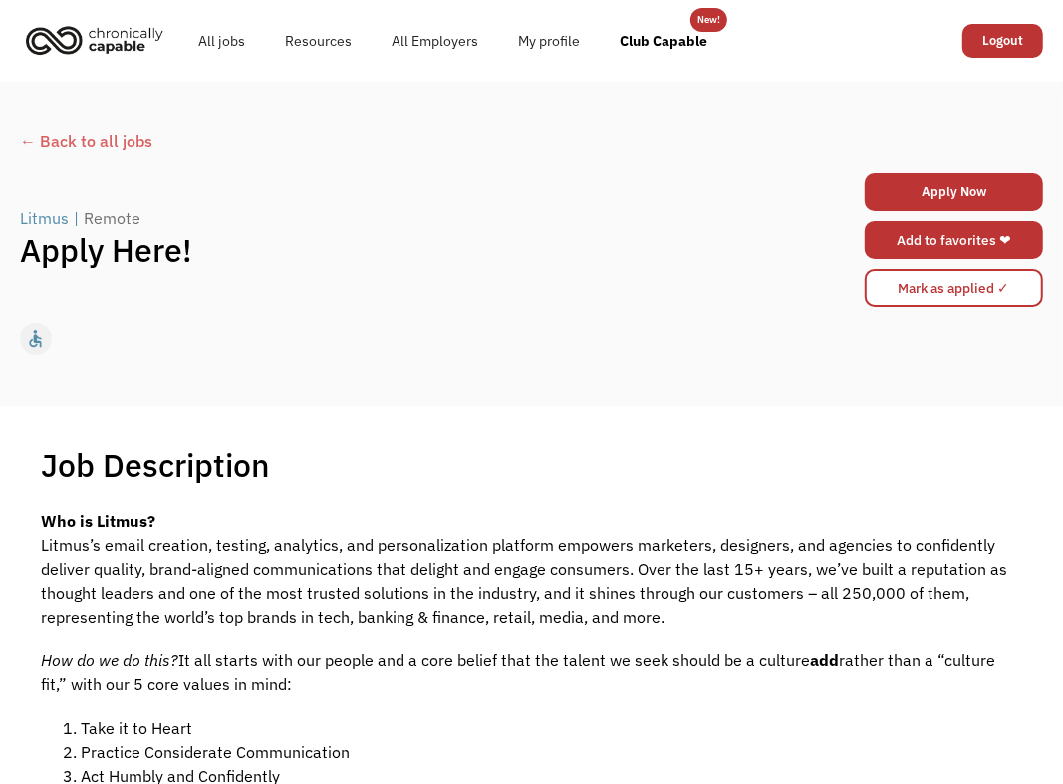
click at [953, 236] on link "Add to favorites ❤" at bounding box center [953, 240] width 178 height 38
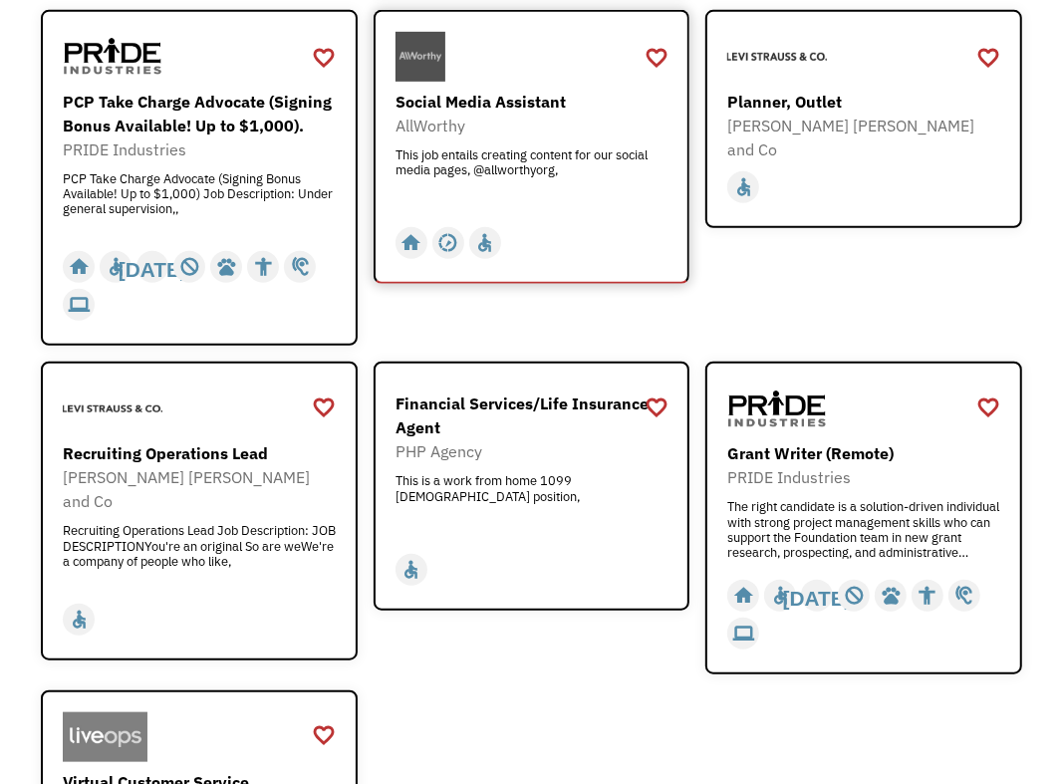
scroll to position [697, 0]
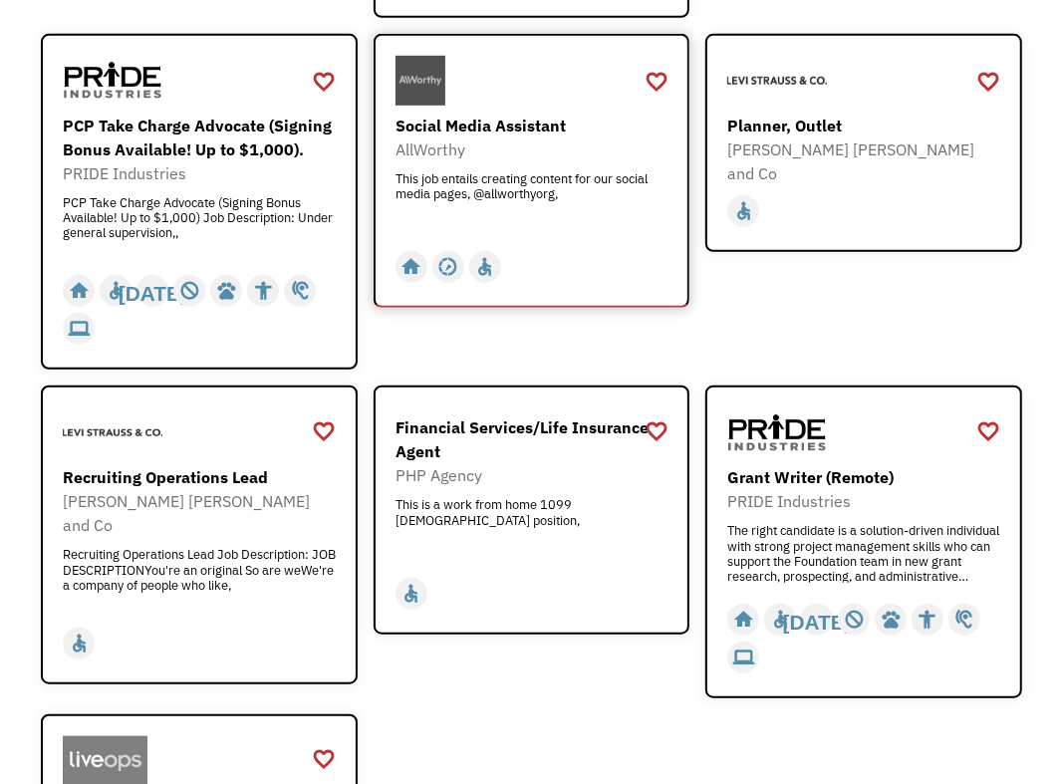
click at [504, 119] on div "Social Media Assistant" at bounding box center [533, 126] width 277 height 24
click at [830, 123] on div "Planner, Outlet" at bounding box center [865, 126] width 277 height 24
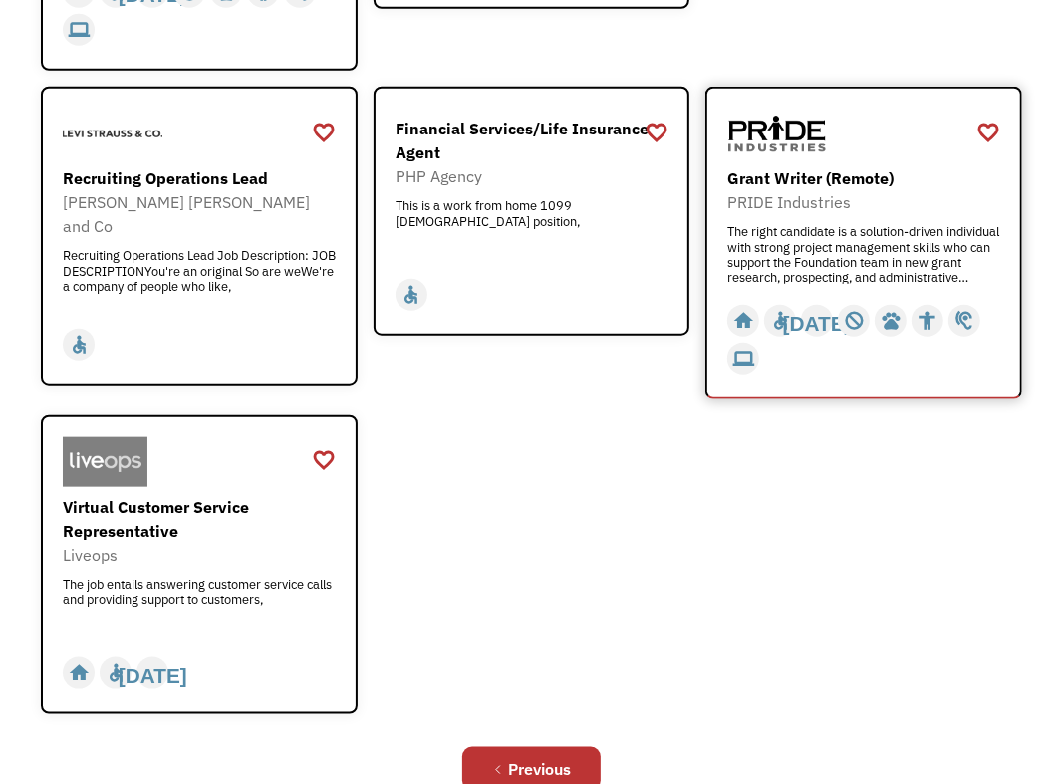
scroll to position [1195, 0]
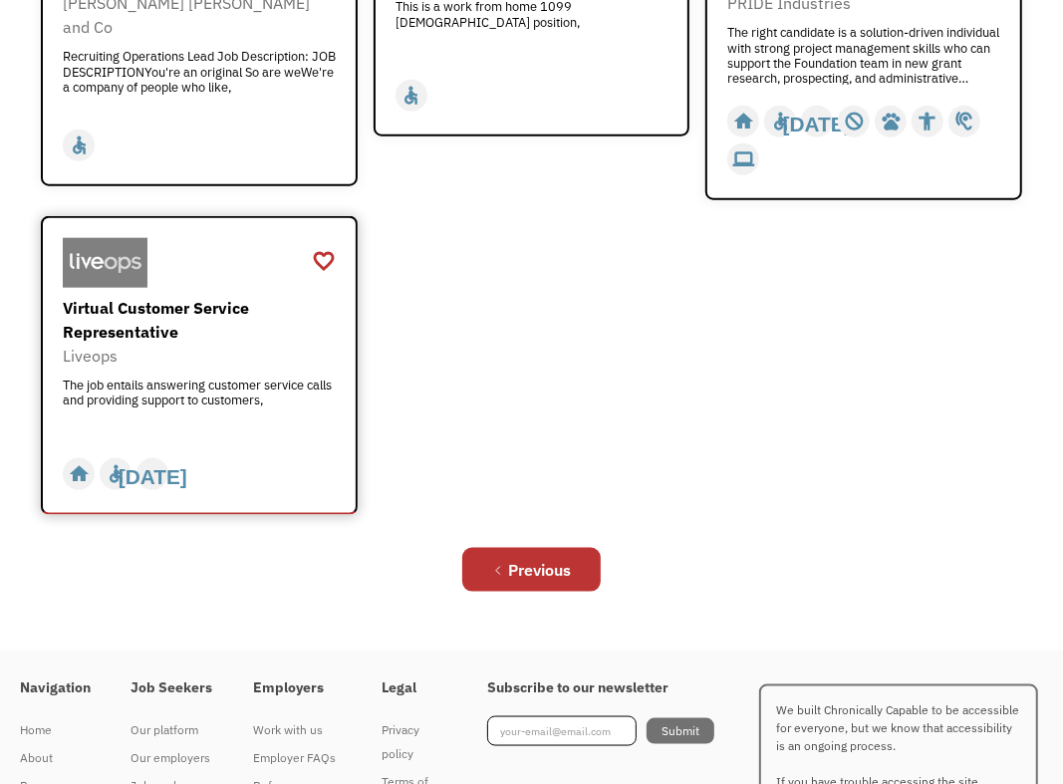
click at [180, 313] on div "Virtual Customer Service Representative" at bounding box center [201, 320] width 277 height 48
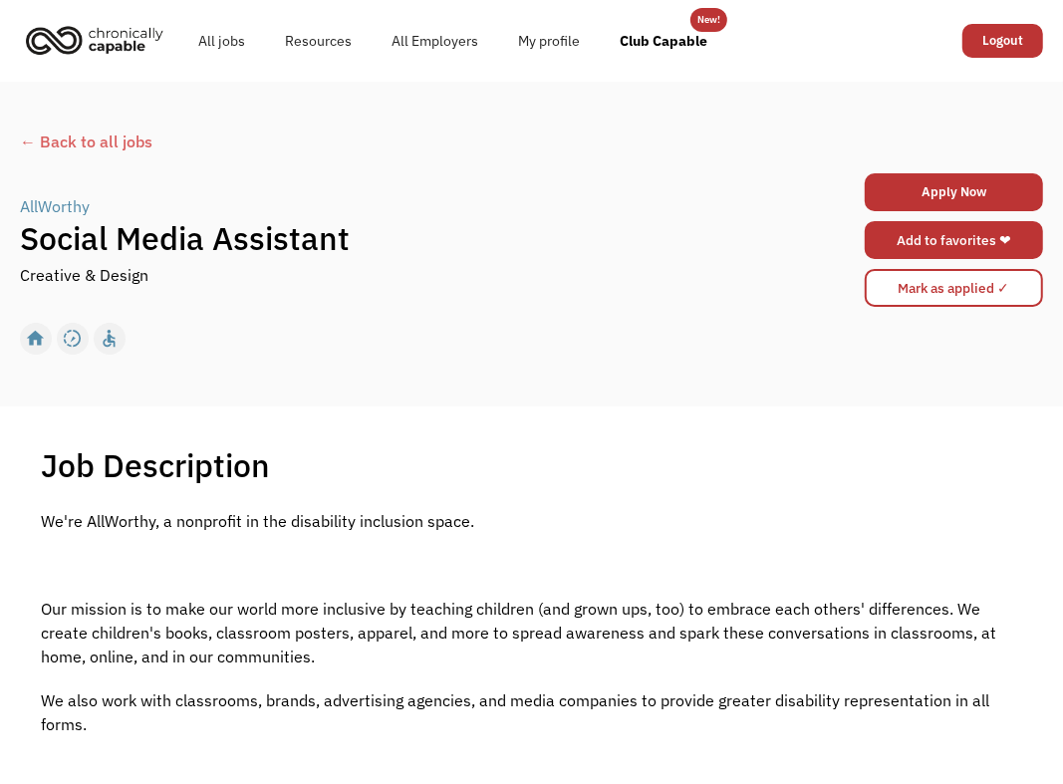
click at [929, 237] on link "Add to favorites ❤" at bounding box center [953, 240] width 178 height 38
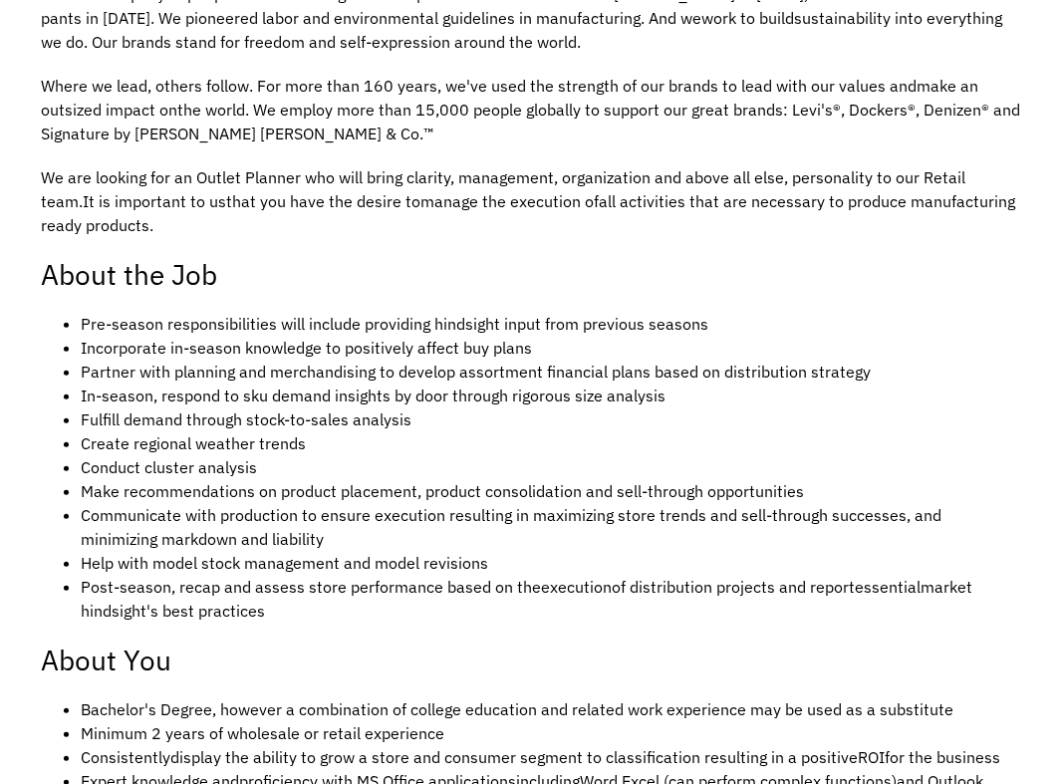
scroll to position [597, 0]
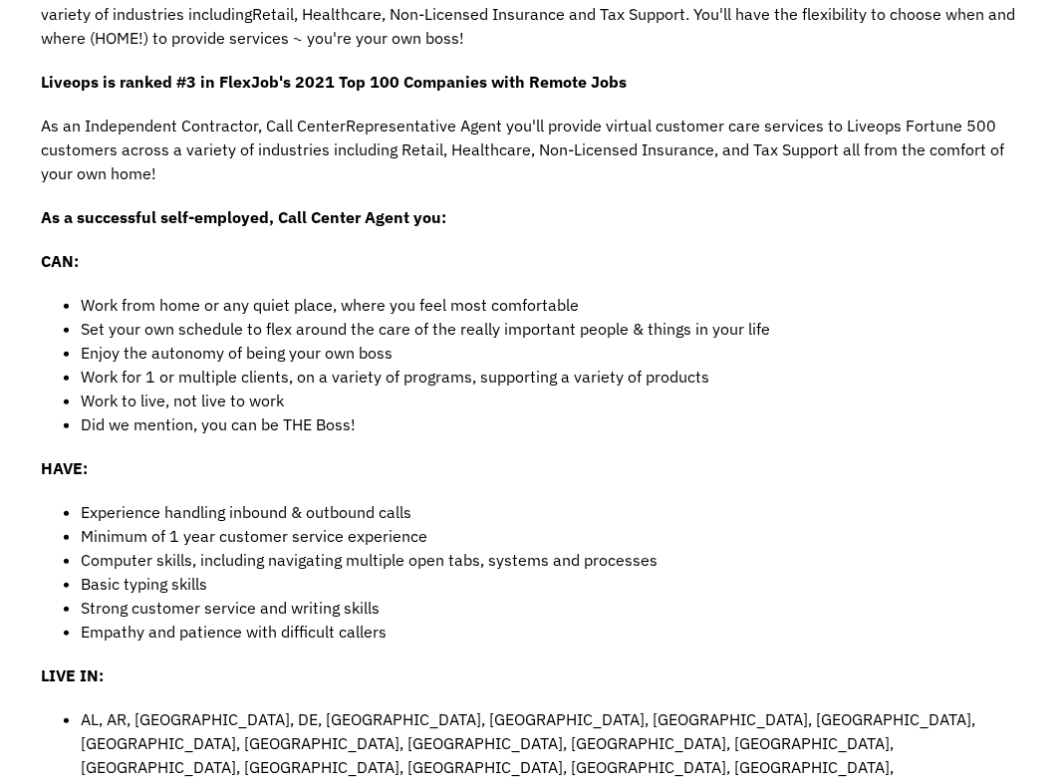
scroll to position [498, 0]
